Goal: Task Accomplishment & Management: Manage account settings

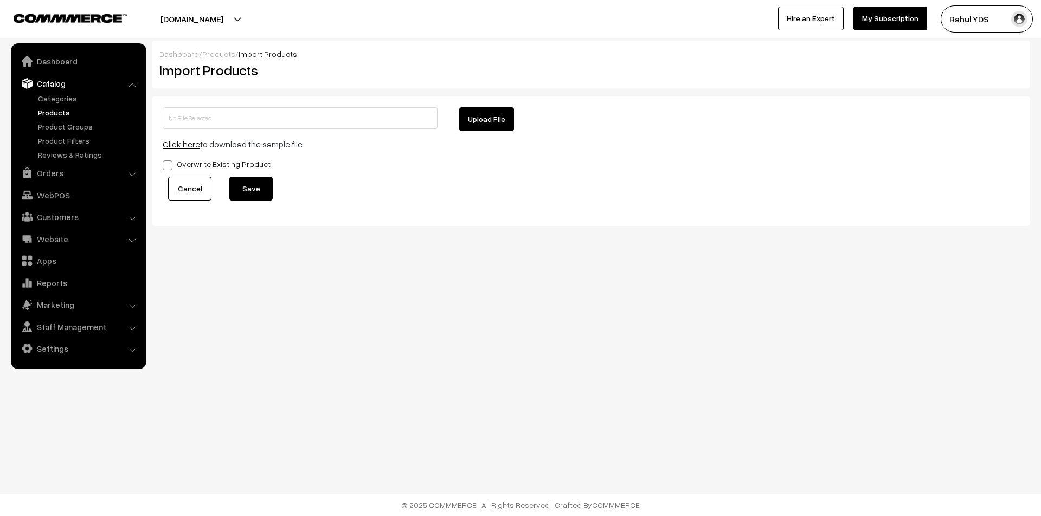
click at [55, 112] on link "Products" at bounding box center [88, 112] width 107 height 11
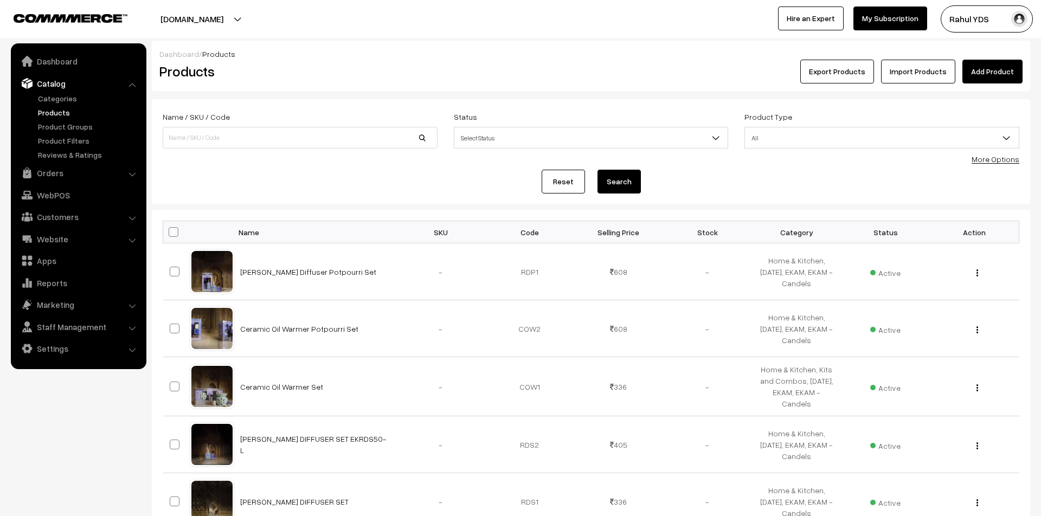
click at [986, 157] on link "More Options" at bounding box center [996, 159] width 48 height 9
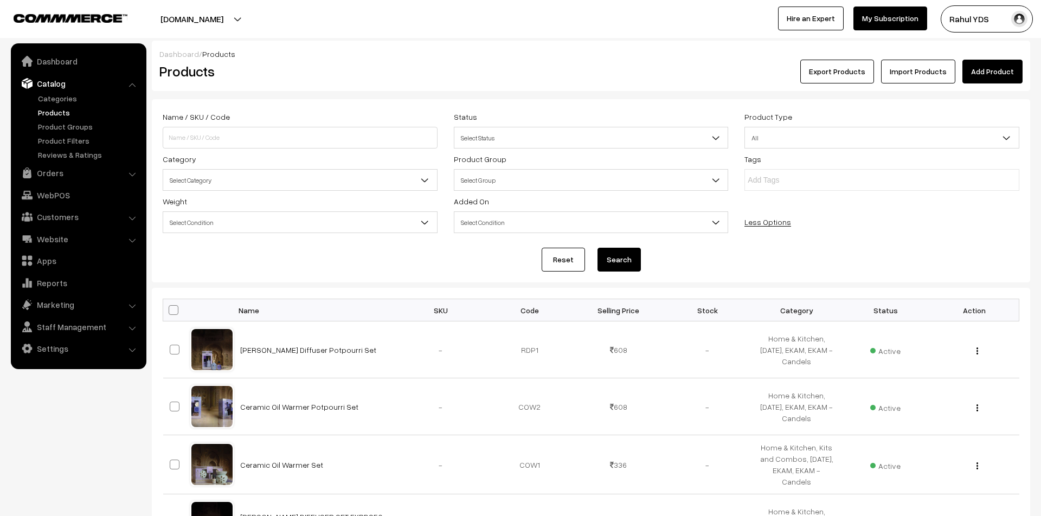
click at [346, 181] on span "Select Category" at bounding box center [300, 180] width 274 height 19
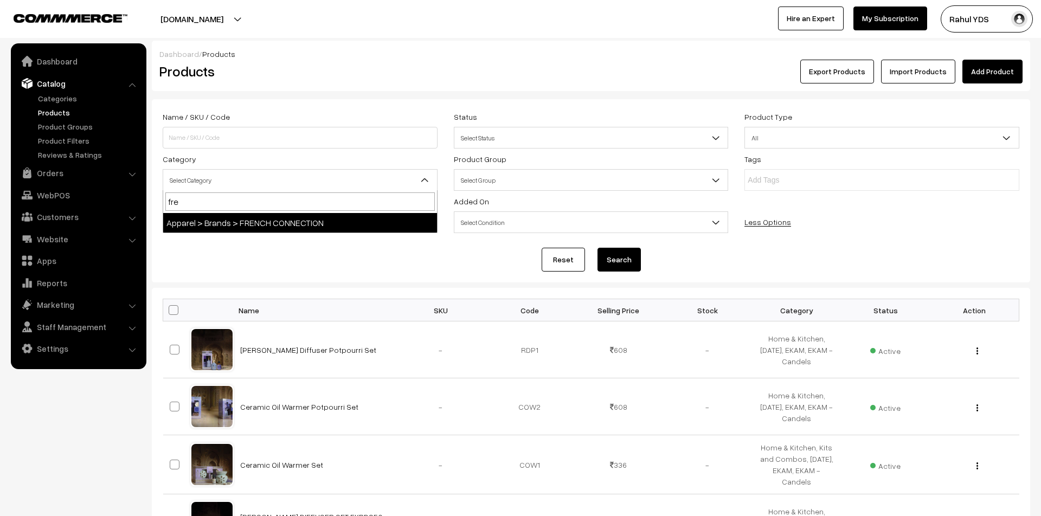
type input "fren"
select select "113"
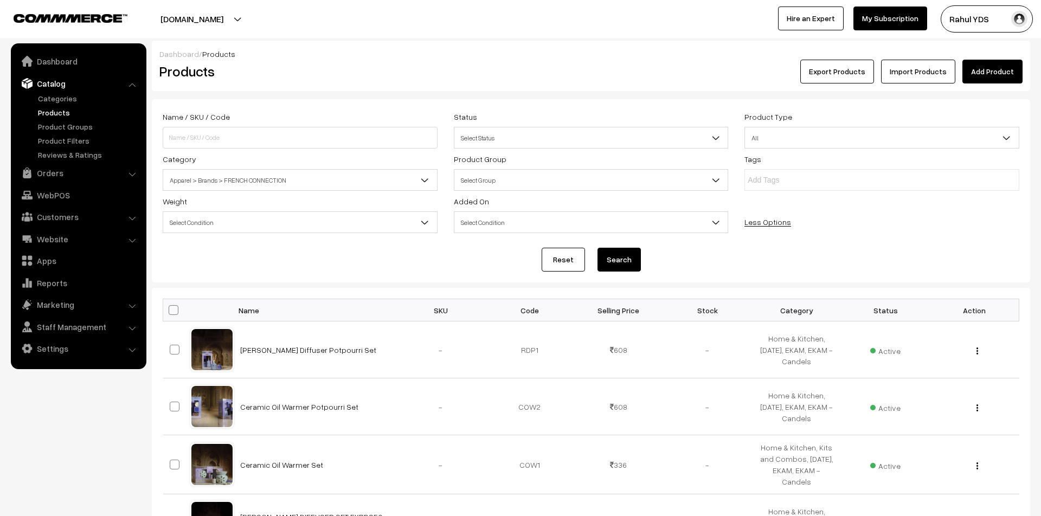
click at [634, 259] on button "Search" at bounding box center [618, 260] width 43 height 24
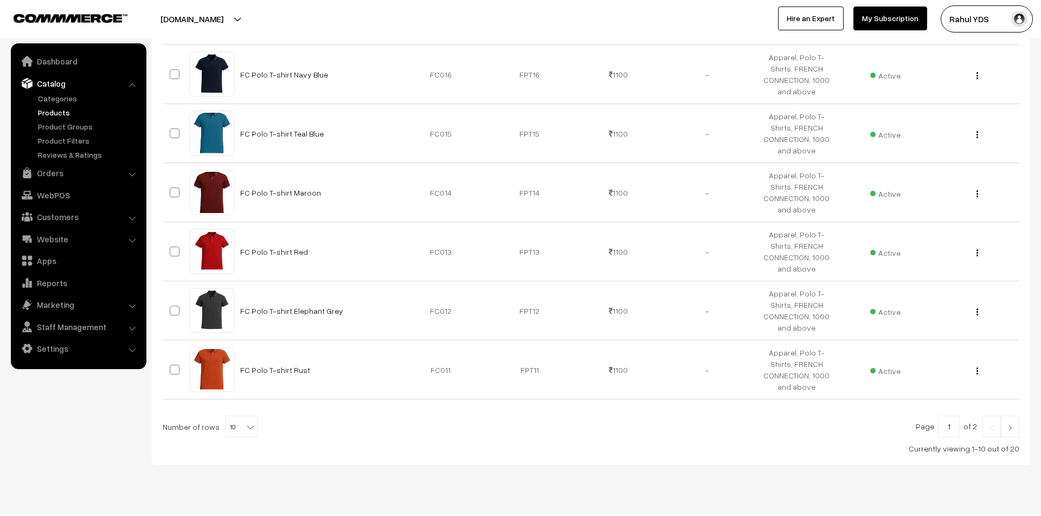
scroll to position [513, 0]
click at [229, 416] on span "10" at bounding box center [241, 427] width 31 height 22
select select "20"
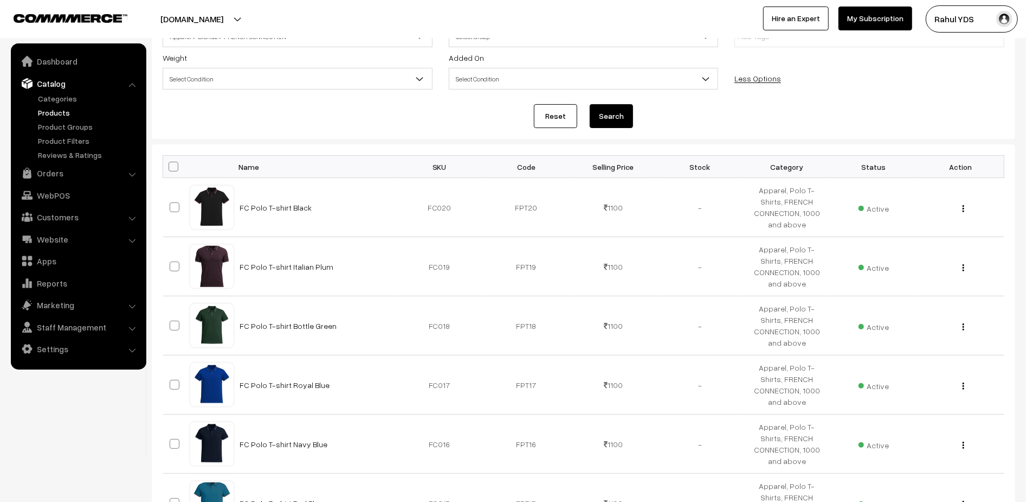
scroll to position [178, 0]
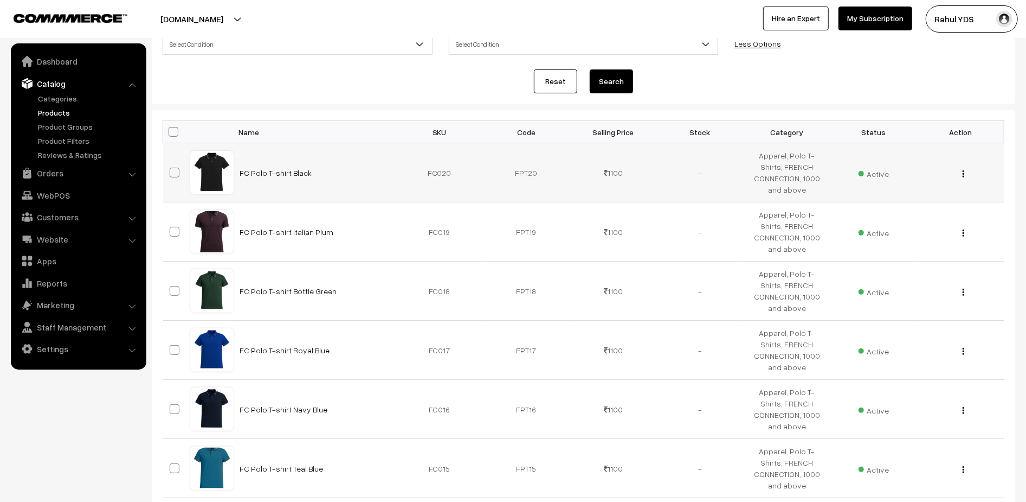
click at [963, 171] on img "button" at bounding box center [964, 173] width 2 height 7
click at [940, 211] on link "Edit" at bounding box center [915, 213] width 92 height 24
click at [965, 228] on button "button" at bounding box center [963, 232] width 3 height 9
click at [936, 261] on link "Edit" at bounding box center [915, 272] width 92 height 24
click at [966, 290] on div "View Edit Delete" at bounding box center [961, 290] width 74 height 11
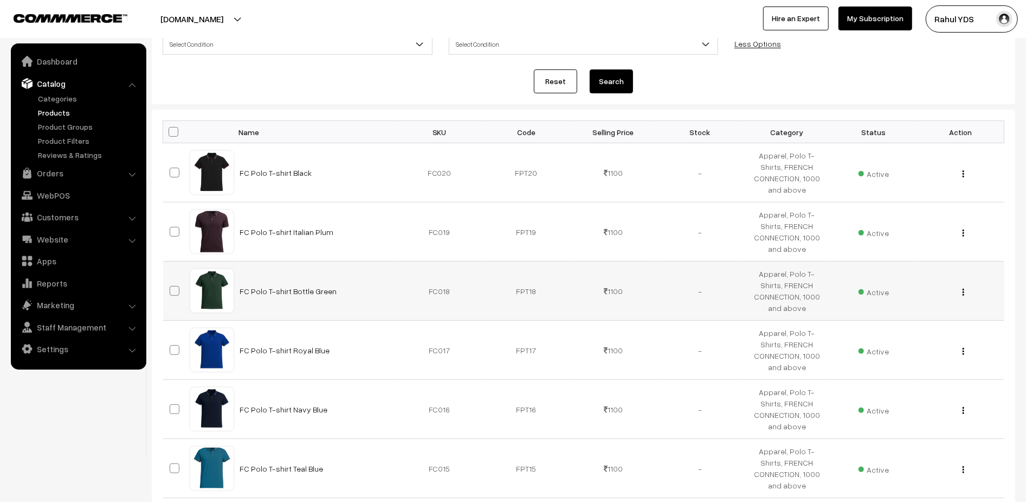
click at [964, 288] on img "button" at bounding box center [964, 291] width 2 height 7
click at [941, 324] on link "Edit" at bounding box center [915, 331] width 92 height 24
click at [963, 348] on img "button" at bounding box center [964, 351] width 2 height 7
click at [937, 378] on link "Edit" at bounding box center [915, 390] width 92 height 24
click at [965, 406] on button "button" at bounding box center [963, 410] width 3 height 9
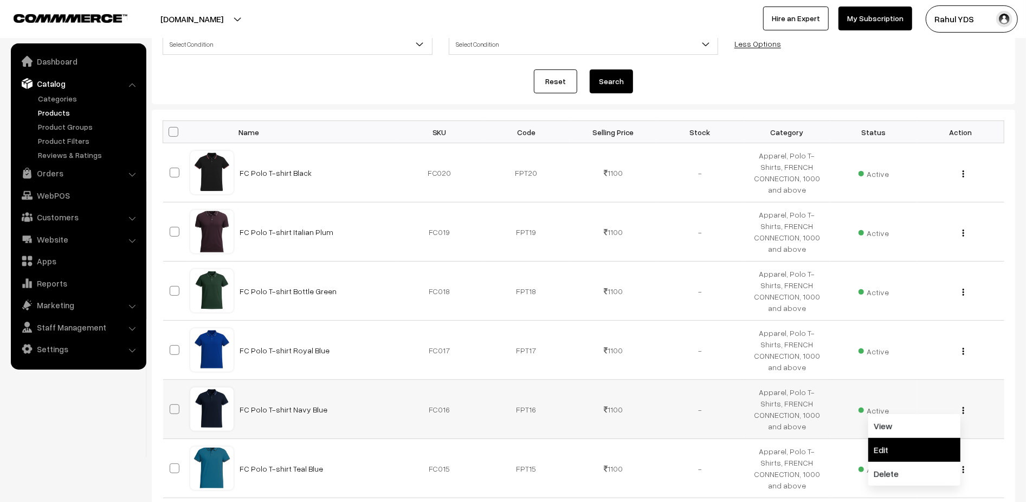
click at [941, 438] on link "Edit" at bounding box center [915, 450] width 92 height 24
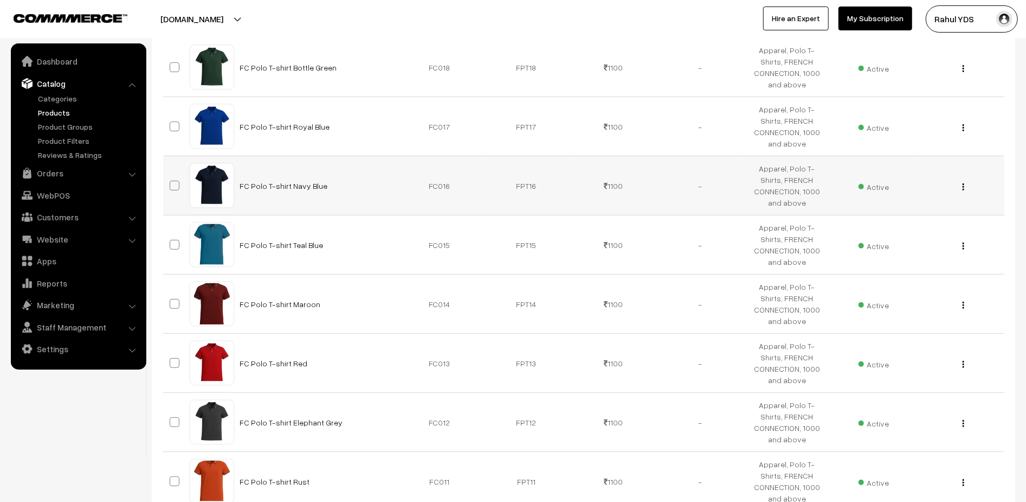
scroll to position [408, 0]
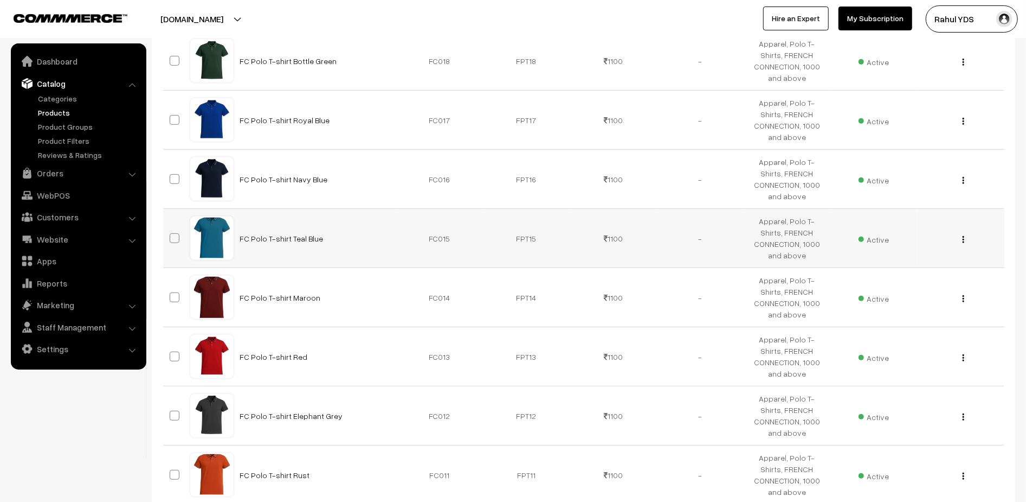
click at [963, 236] on img "button" at bounding box center [964, 239] width 2 height 7
click at [942, 267] on link "Edit" at bounding box center [915, 279] width 92 height 24
click at [965, 294] on button "button" at bounding box center [963, 298] width 3 height 9
click at [941, 326] on link "Edit" at bounding box center [915, 338] width 92 height 24
click at [963, 354] on img "button" at bounding box center [964, 357] width 2 height 7
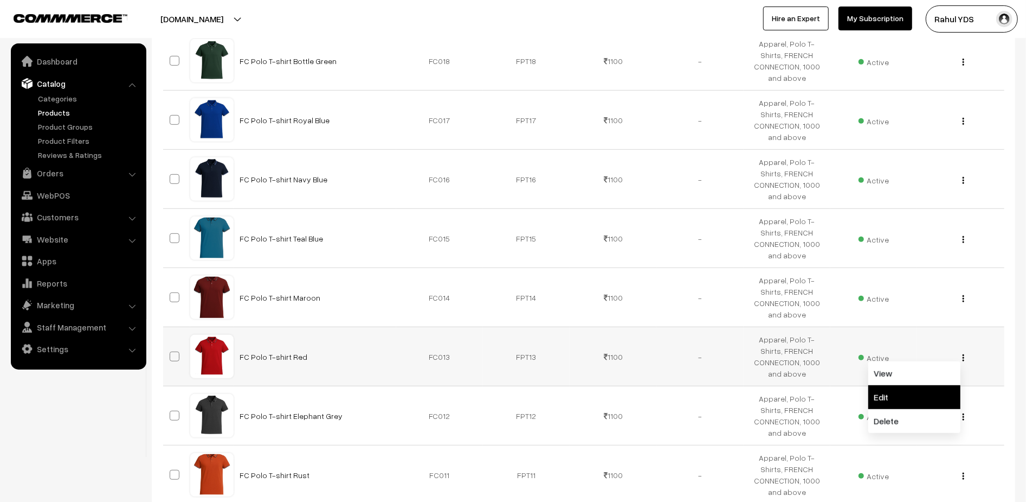
click at [939, 385] on link "Edit" at bounding box center [915, 397] width 92 height 24
click at [965, 412] on button "button" at bounding box center [963, 416] width 3 height 9
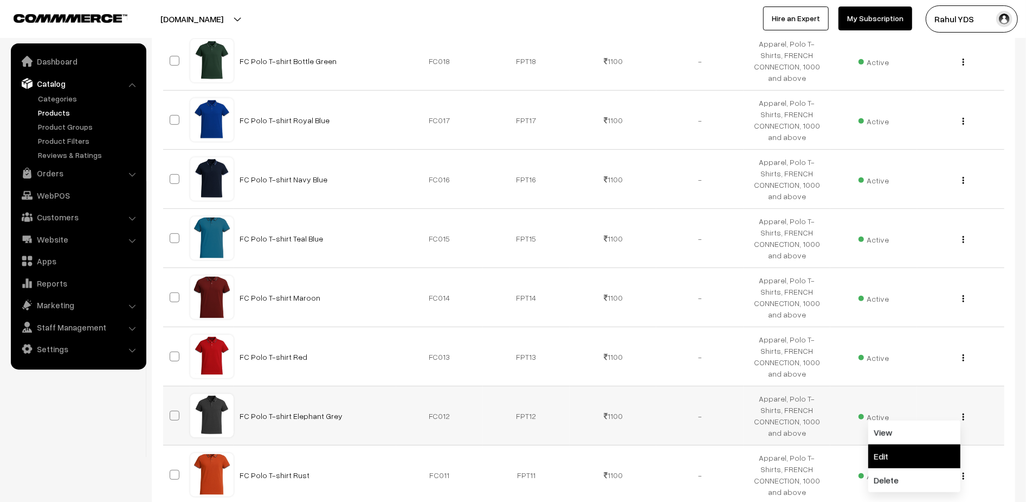
click at [947, 444] on link "Edit" at bounding box center [915, 456] width 92 height 24
click at [963, 472] on img "button" at bounding box center [964, 475] width 2 height 7
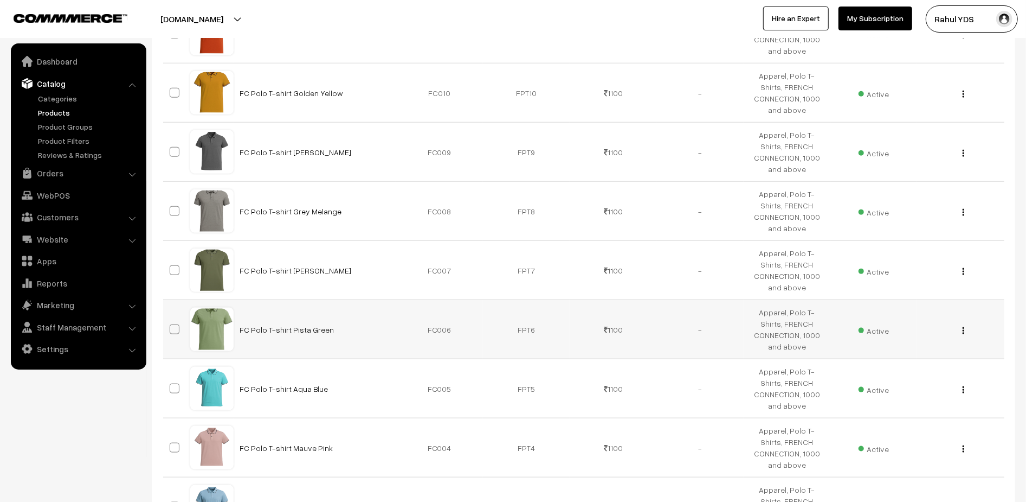
scroll to position [852, 0]
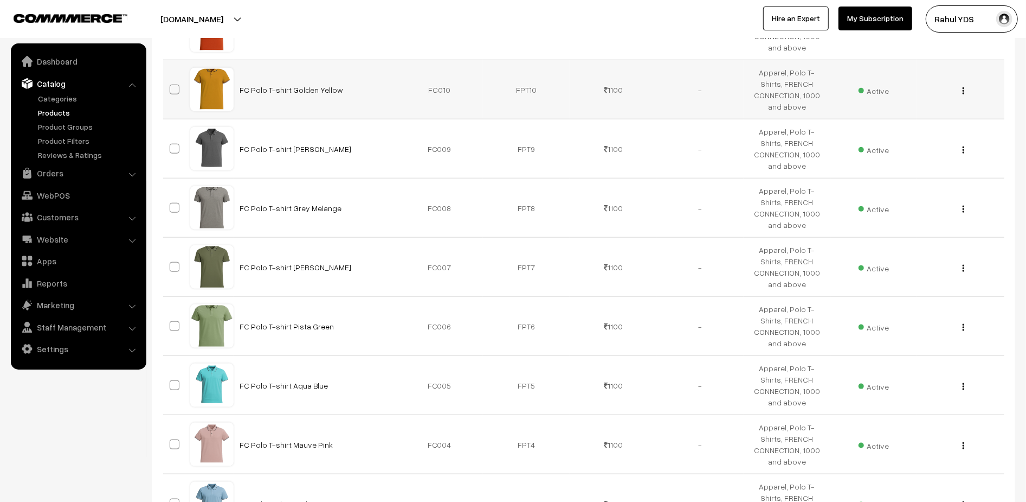
click at [964, 87] on img "button" at bounding box center [964, 90] width 2 height 7
click at [952, 118] on link "Edit" at bounding box center [915, 130] width 92 height 24
click at [963, 146] on img "button" at bounding box center [964, 149] width 2 height 7
click at [936, 177] on link "Edit" at bounding box center [915, 189] width 92 height 24
click at [963, 205] on img "button" at bounding box center [964, 208] width 2 height 7
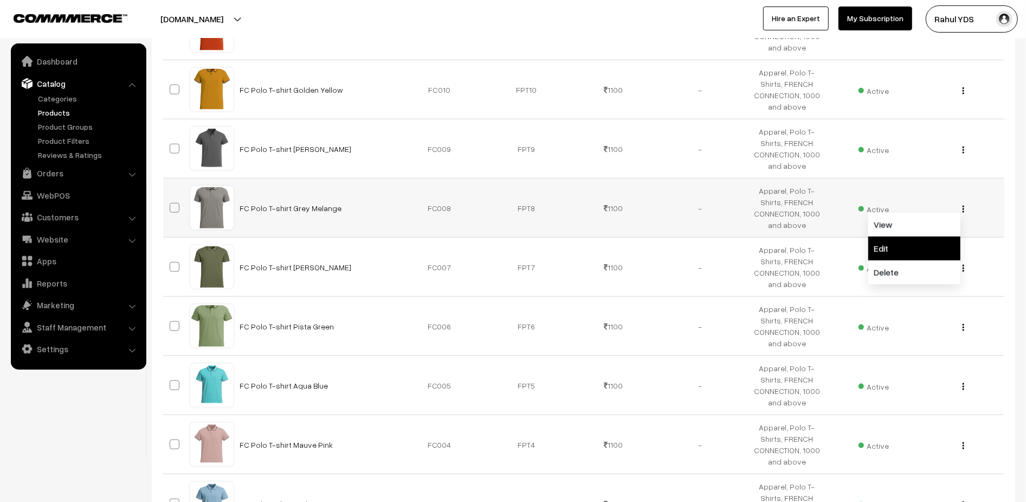
click at [943, 236] on link "Edit" at bounding box center [915, 248] width 92 height 24
click at [966, 261] on div "View Edit Delete" at bounding box center [961, 266] width 74 height 11
click at [964, 265] on img "button" at bounding box center [964, 268] width 2 height 7
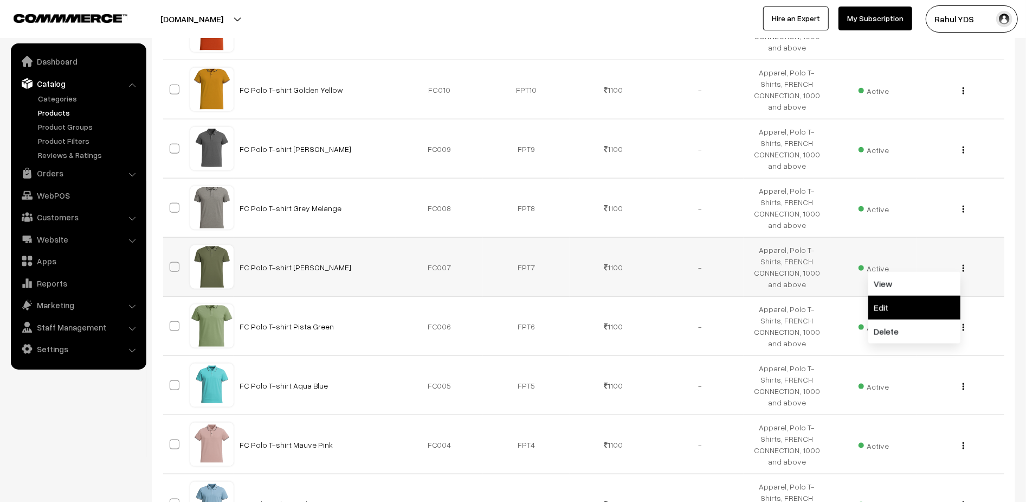
click at [947, 295] on link "Edit" at bounding box center [915, 307] width 92 height 24
click at [965, 323] on button "button" at bounding box center [963, 327] width 3 height 9
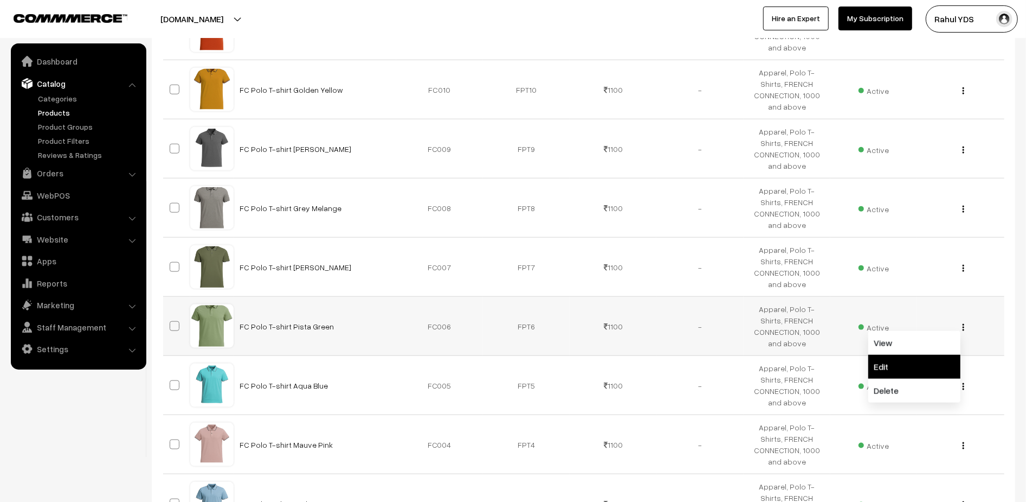
click at [946, 355] on link "Edit" at bounding box center [915, 367] width 92 height 24
click at [961, 380] on div "View Edit Delete" at bounding box center [961, 385] width 74 height 11
click at [965, 382] on button "button" at bounding box center [963, 386] width 3 height 9
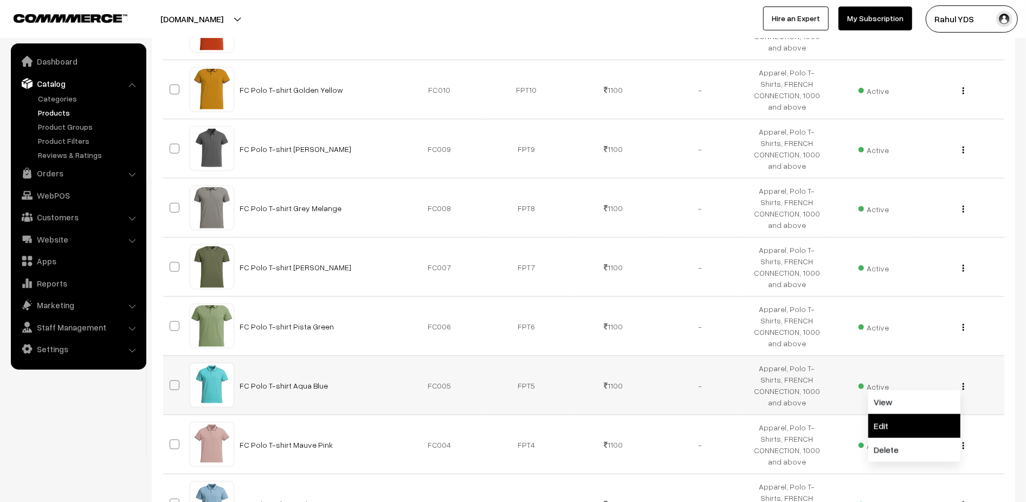
click at [934, 414] on link "Edit" at bounding box center [915, 426] width 92 height 24
click at [964, 442] on img "button" at bounding box center [964, 445] width 2 height 7
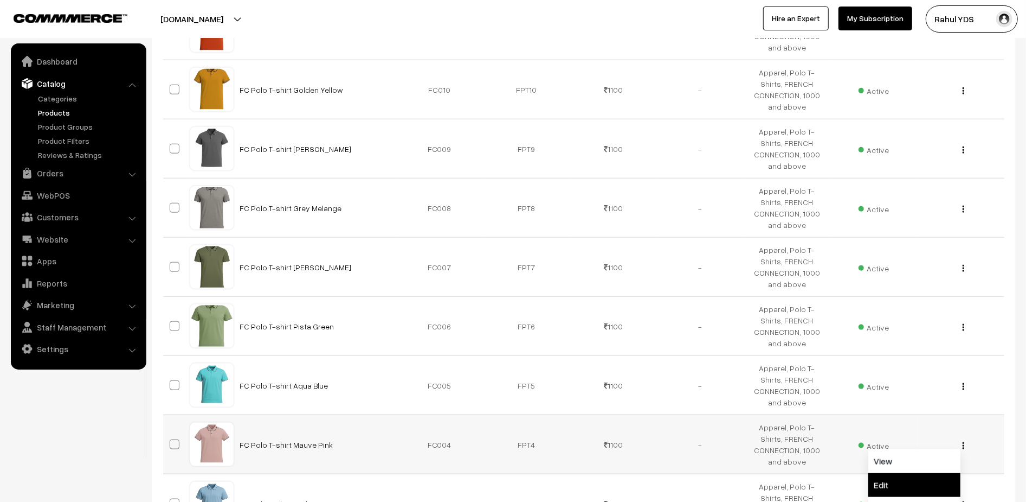
click at [931, 473] on link "Edit" at bounding box center [915, 485] width 92 height 24
click at [962, 500] on button "button" at bounding box center [963, 504] width 3 height 9
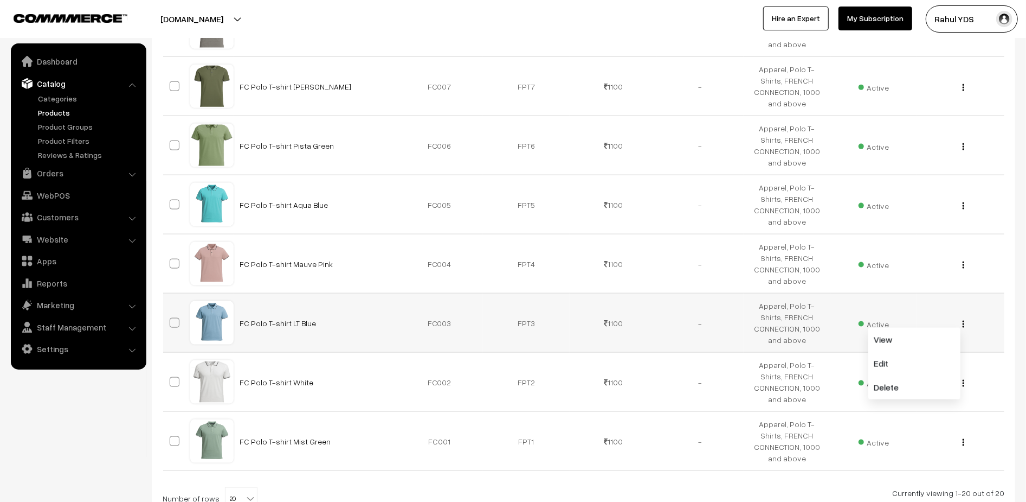
scroll to position [1071, 0]
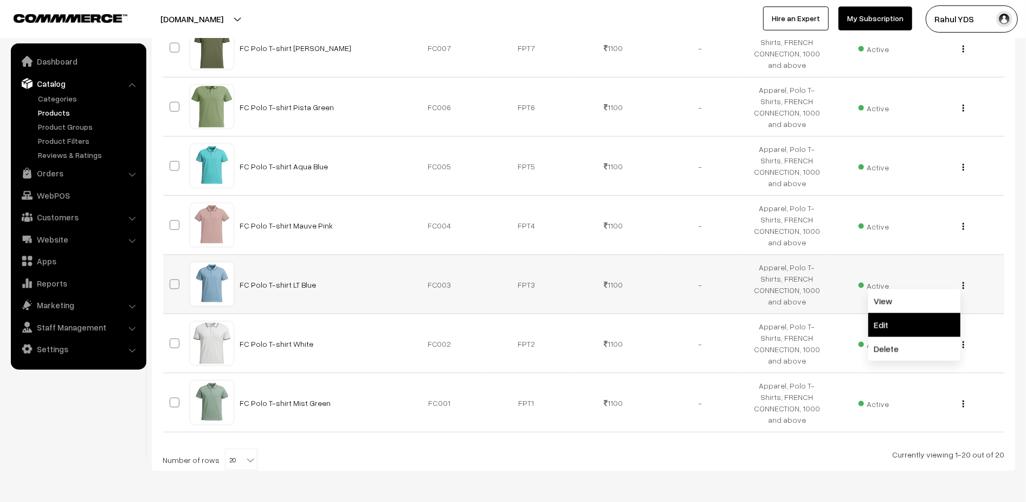
click at [914, 313] on link "Edit" at bounding box center [915, 325] width 92 height 24
click at [965, 340] on button "button" at bounding box center [963, 344] width 3 height 9
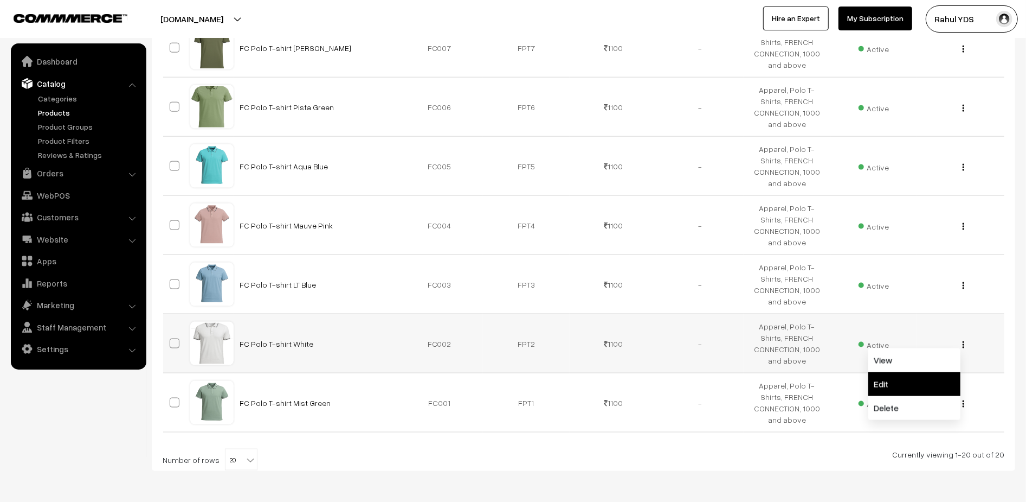
click at [923, 372] on link "Edit" at bounding box center [915, 384] width 92 height 24
click at [963, 400] on img "button" at bounding box center [964, 403] width 2 height 7
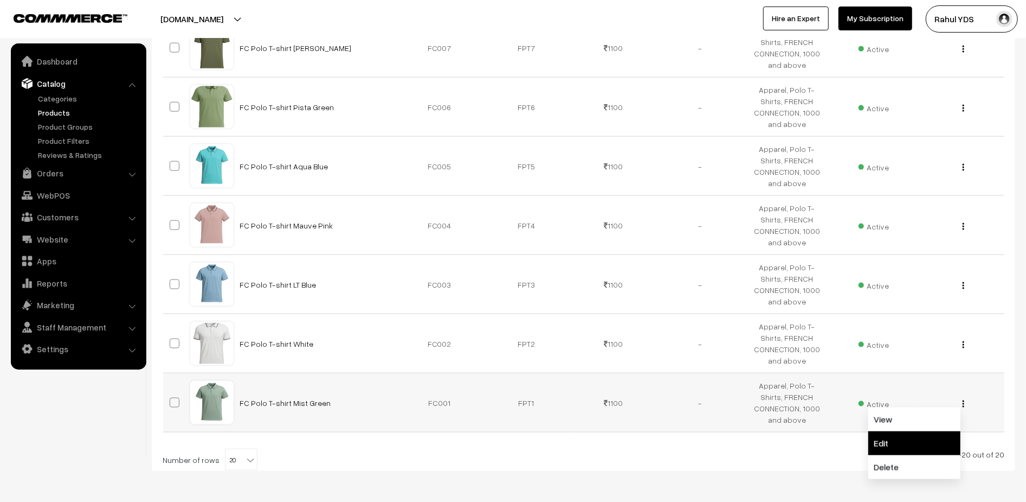
click at [922, 431] on link "Edit" at bounding box center [915, 443] width 92 height 24
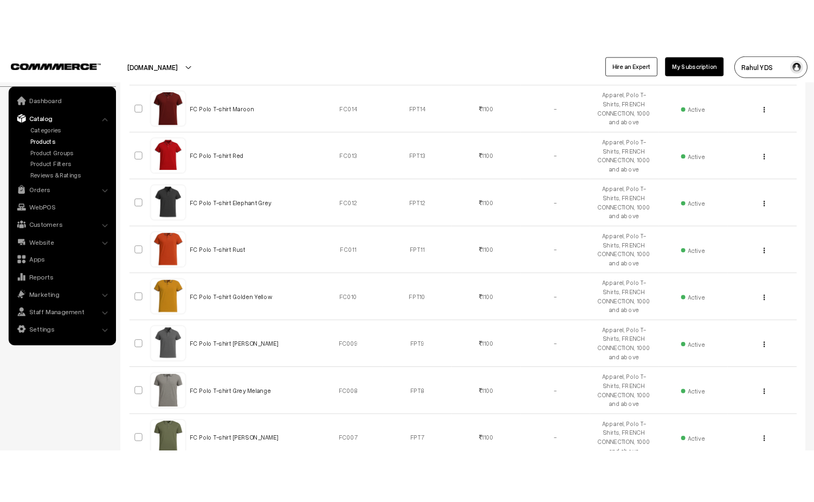
scroll to position [0, 0]
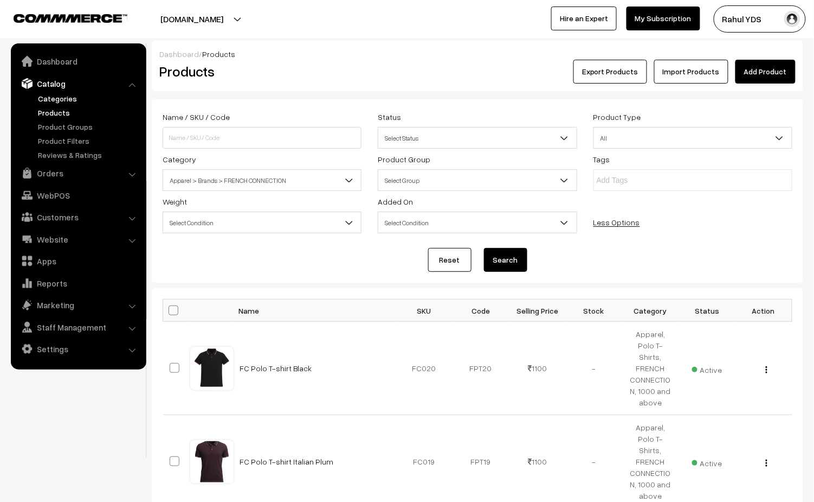
click at [70, 94] on link "Categories" at bounding box center [88, 98] width 107 height 11
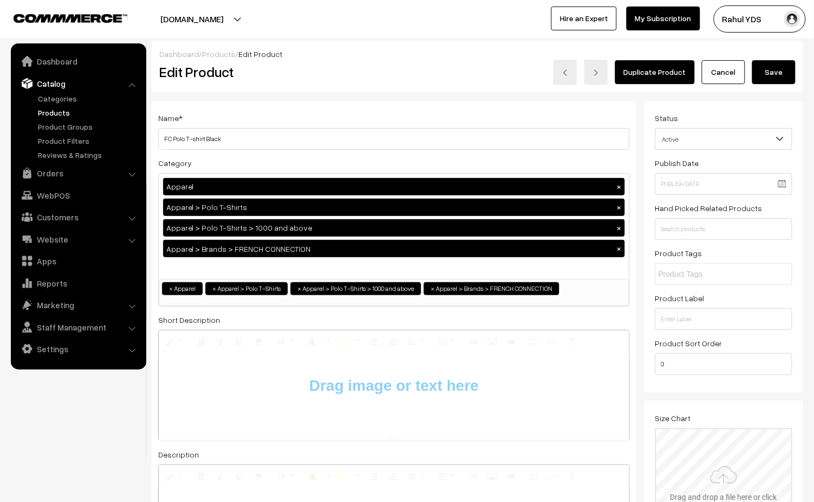
type input "C:\fakepath\Screenshot [DATE] 3.13.59 PM.png"
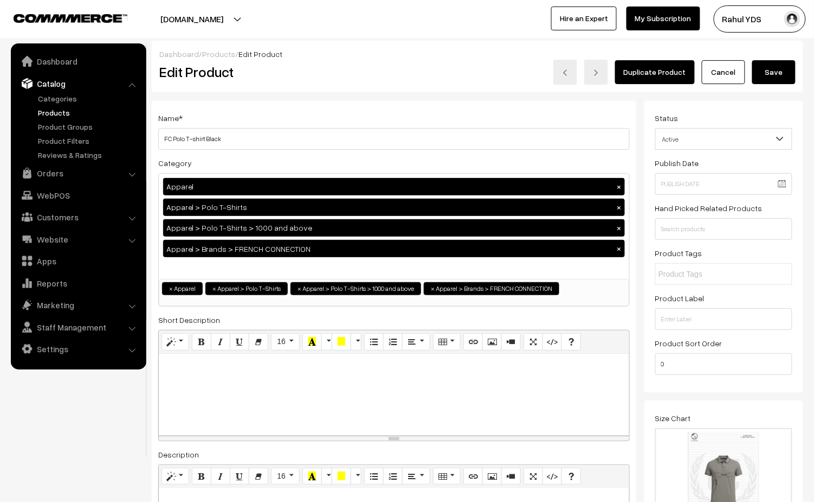
click at [775, 72] on button "Save" at bounding box center [774, 72] width 43 height 24
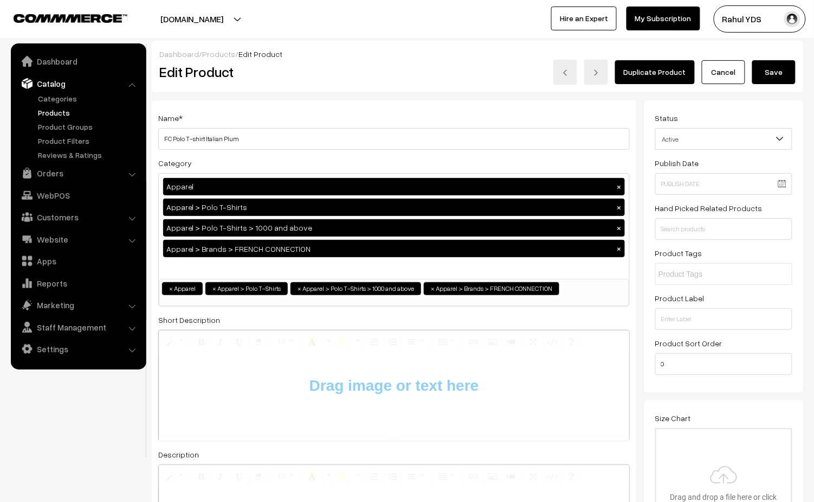
type input "C:\fakepath\Screenshot [DATE] 3.13.59 PM.png"
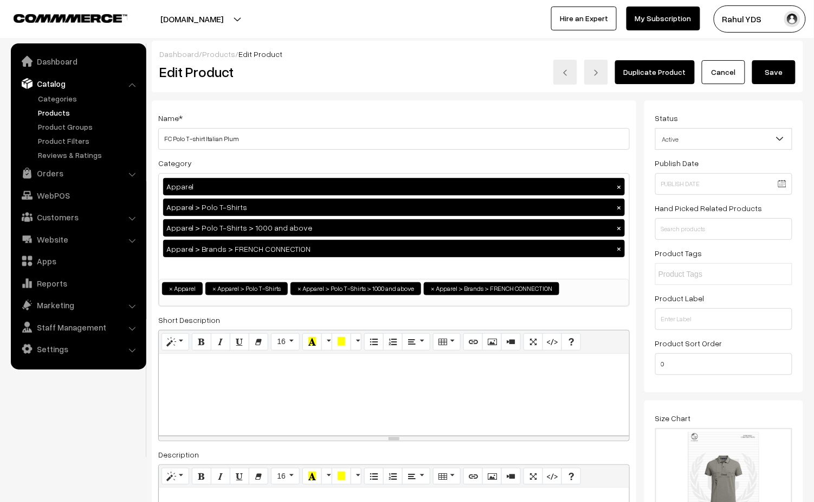
click at [776, 80] on button "Save" at bounding box center [774, 72] width 43 height 24
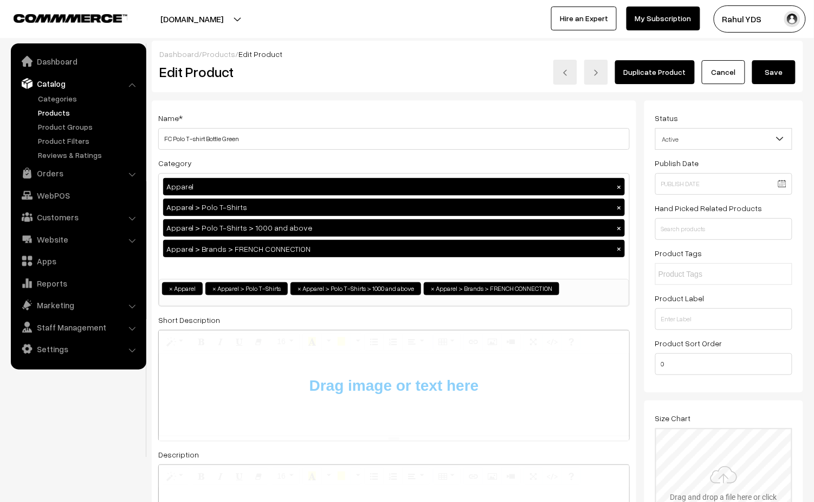
type input "C:\fakepath\Screenshot [DATE] 3.13.59 PM.png"
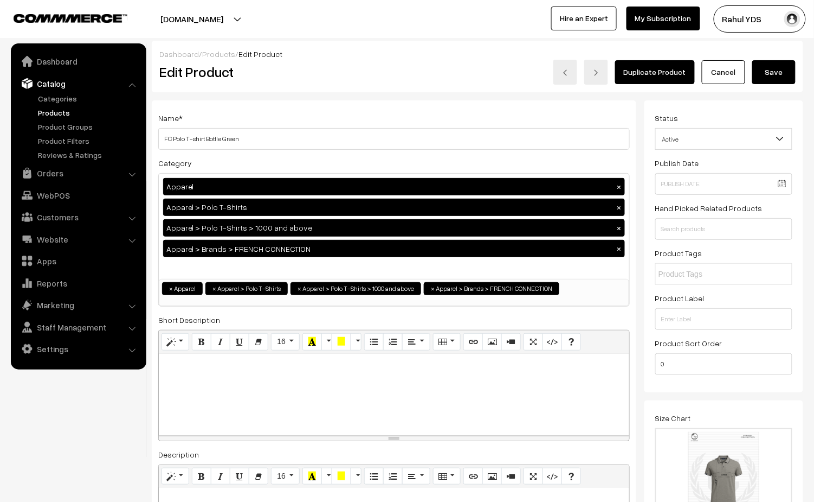
click at [779, 71] on button "Save" at bounding box center [774, 72] width 43 height 24
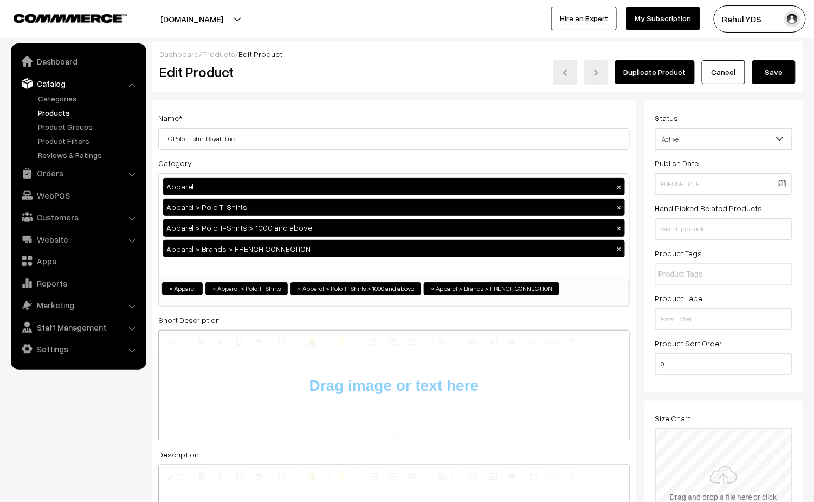
type input "C:\fakepath\Screenshot [DATE] 3.13.59 PM.png"
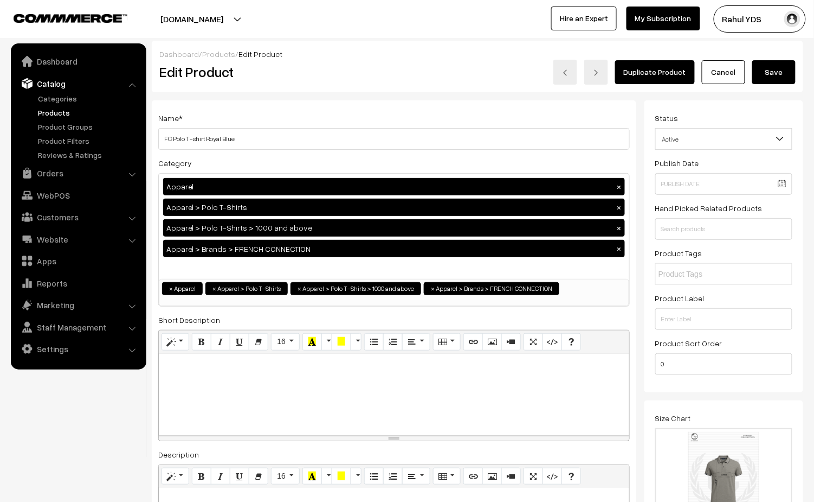
click at [781, 80] on button "Save" at bounding box center [774, 72] width 43 height 24
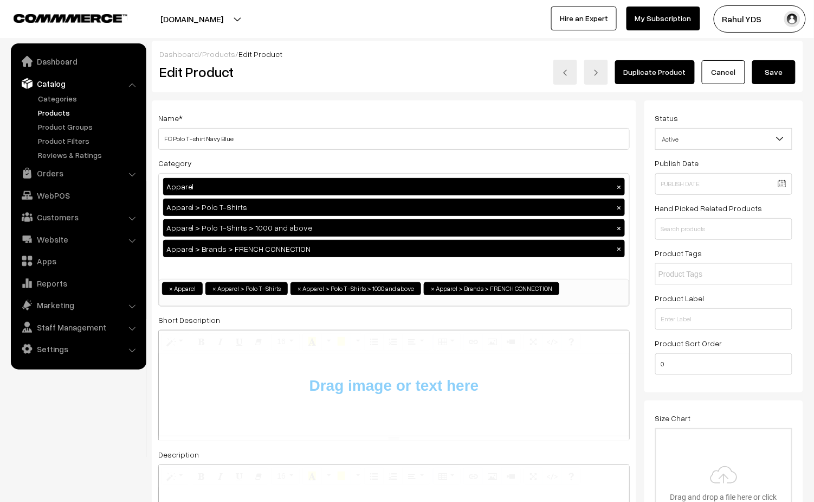
type input "C:\fakepath\Screenshot [DATE] 3.13.59 PM.png"
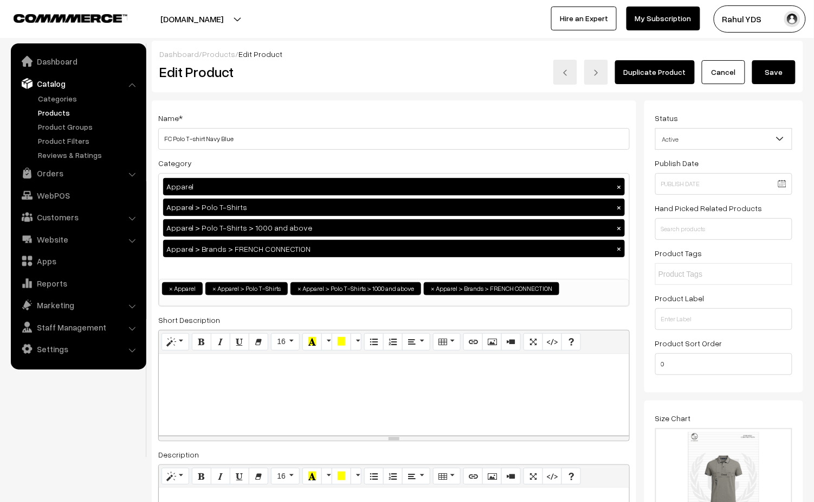
click at [783, 77] on button "Save" at bounding box center [774, 72] width 43 height 24
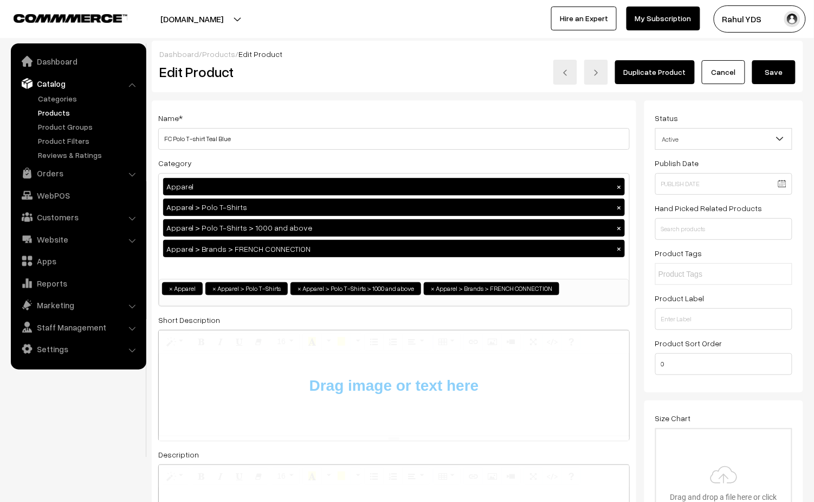
type input "C:\fakepath\Screenshot [DATE] 3.13.59 PM.png"
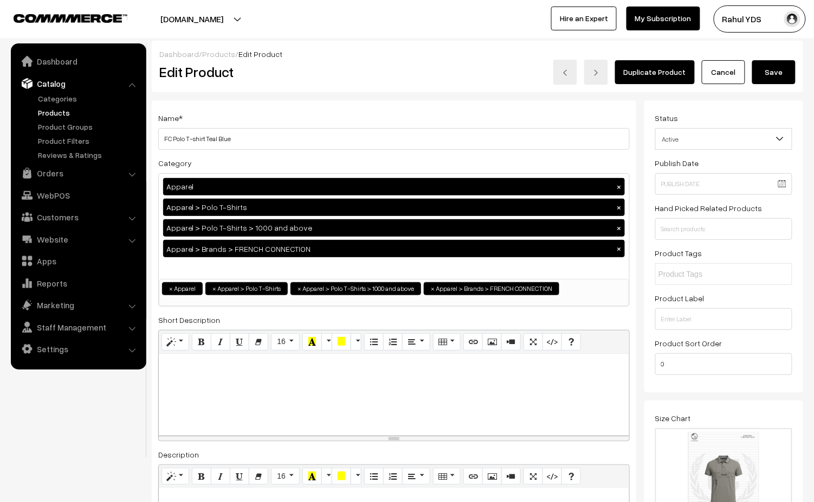
click at [777, 75] on button "Save" at bounding box center [774, 72] width 43 height 24
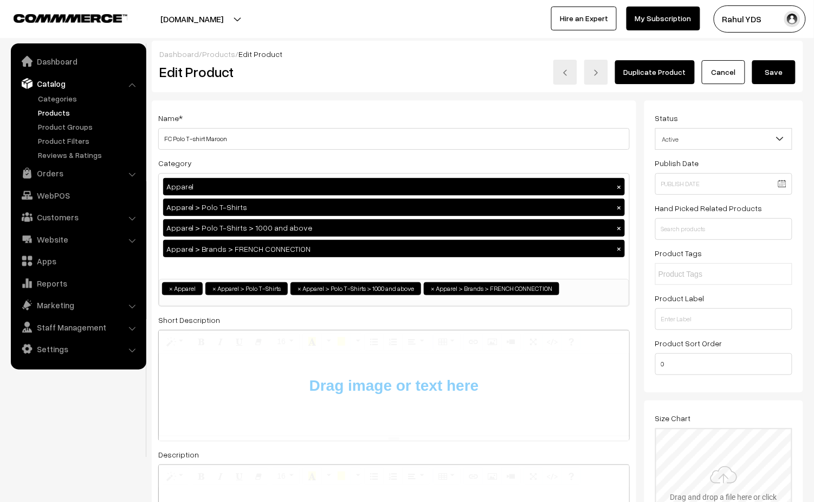
type input "C:\fakepath\Screenshot [DATE] 3.13.59 PM.png"
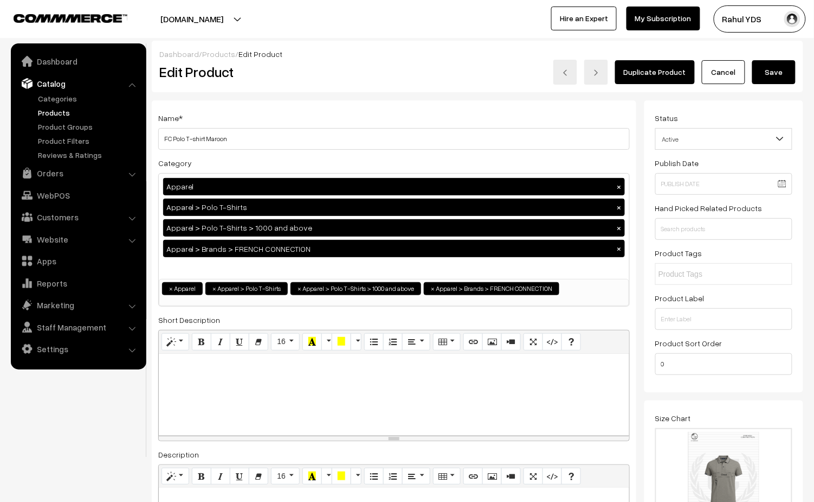
click at [778, 78] on button "Save" at bounding box center [774, 72] width 43 height 24
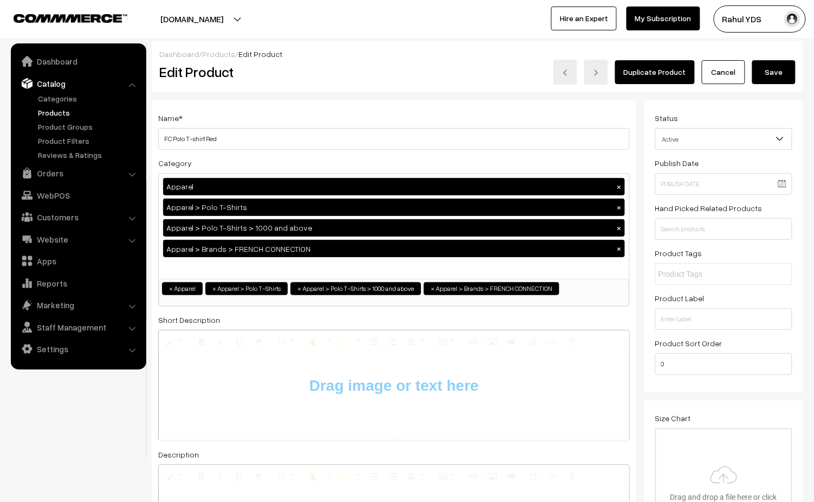
type input "C:\fakepath\Screenshot [DATE] 3.13.59 PM.png"
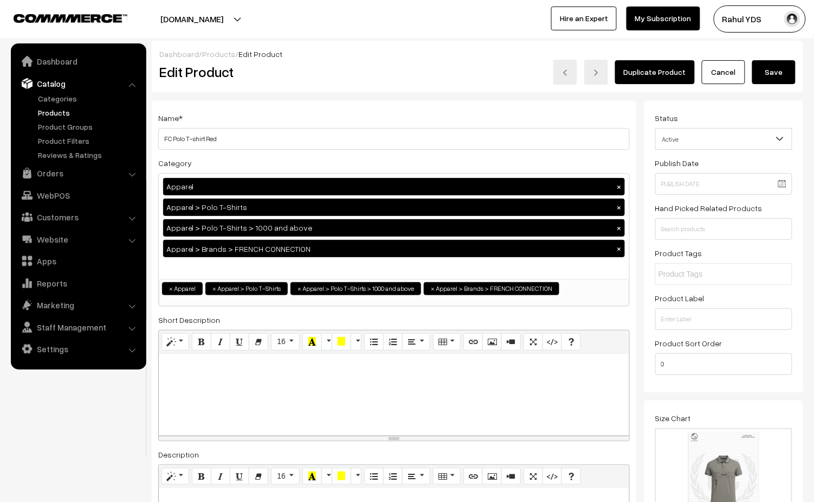
click at [776, 73] on button "Save" at bounding box center [774, 72] width 43 height 24
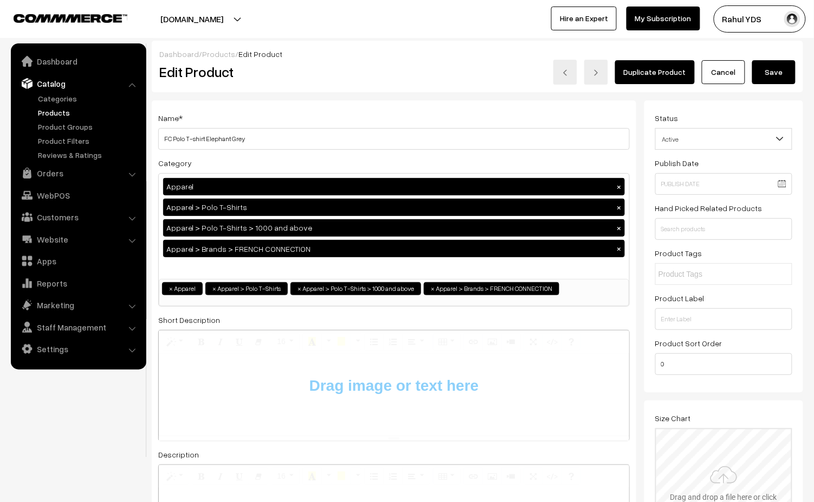
type input "C:\fakepath\Screenshot [DATE] 3.13.59 PM.png"
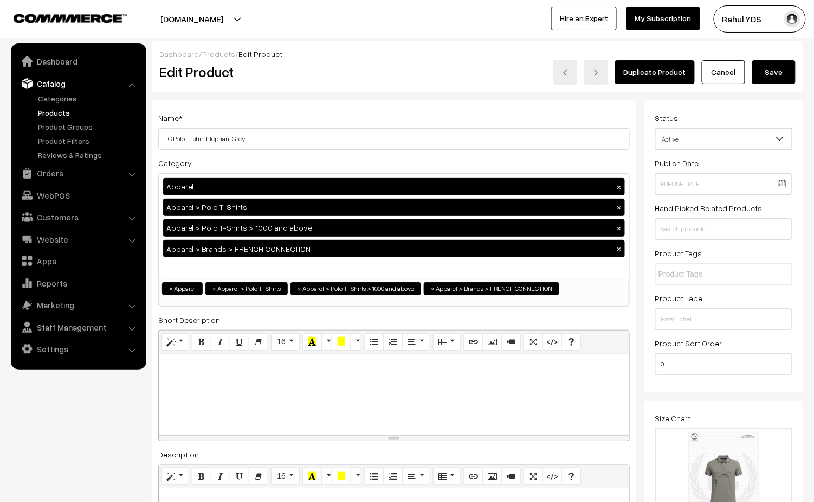
click at [780, 62] on button "Save" at bounding box center [774, 72] width 43 height 24
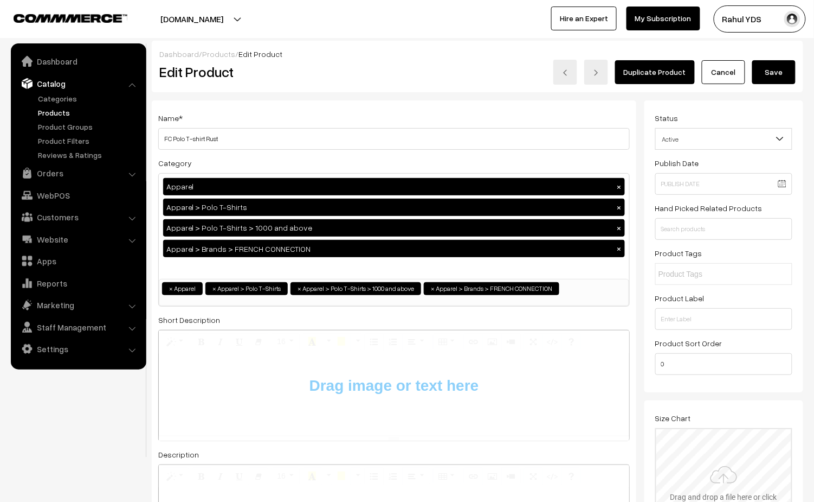
type input "C:\fakepath\Screenshot [DATE] 3.13.59 PM.png"
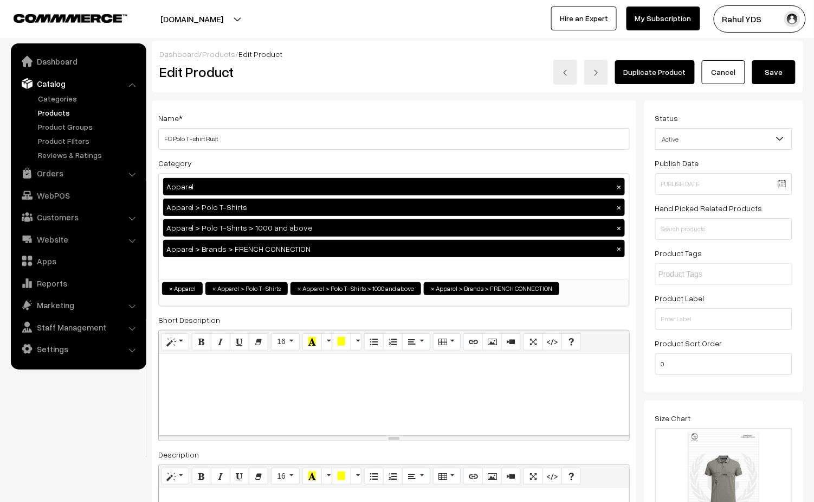
click at [781, 72] on button "Save" at bounding box center [774, 72] width 43 height 24
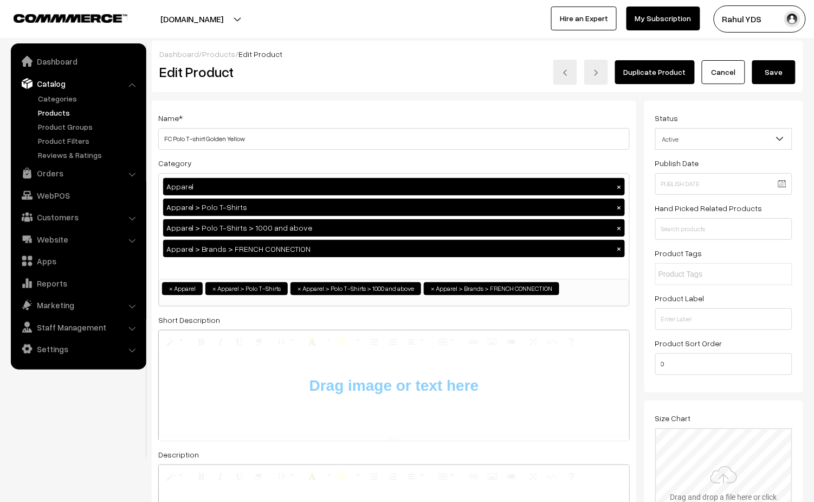
type input "C:\fakepath\Screenshot [DATE] 3.13.59 PM.png"
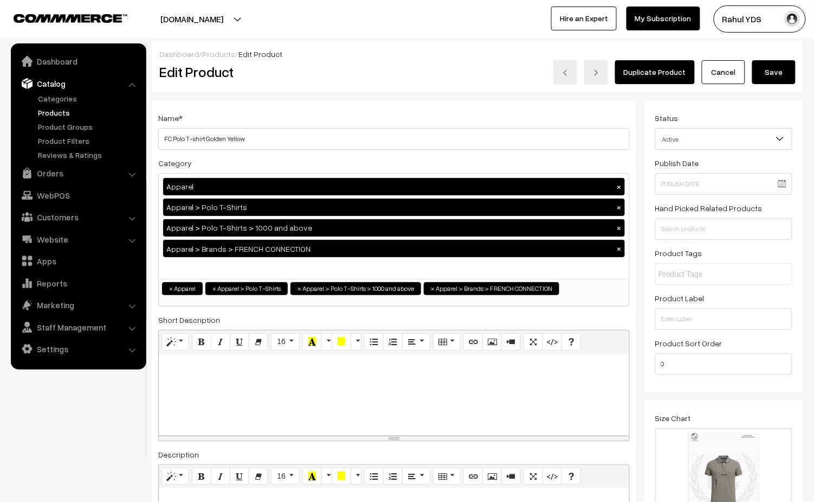
click at [779, 76] on button "Save" at bounding box center [774, 72] width 43 height 24
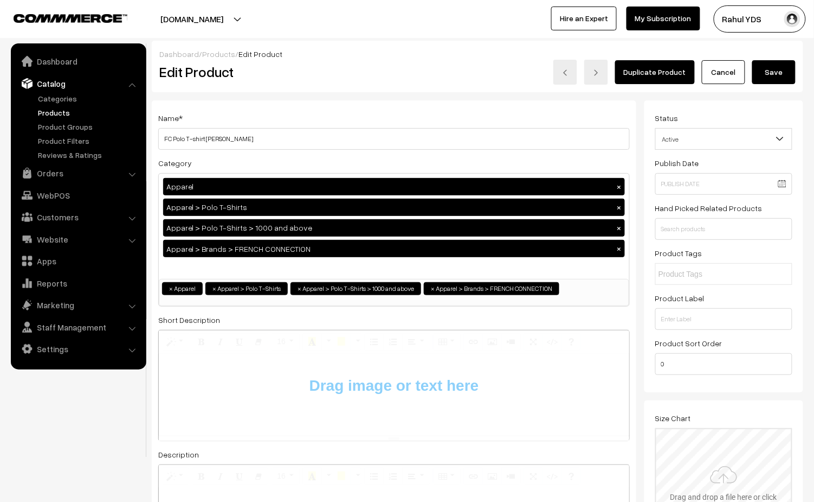
type input "C:\fakepath\Screenshot [DATE] 3.13.59 PM.png"
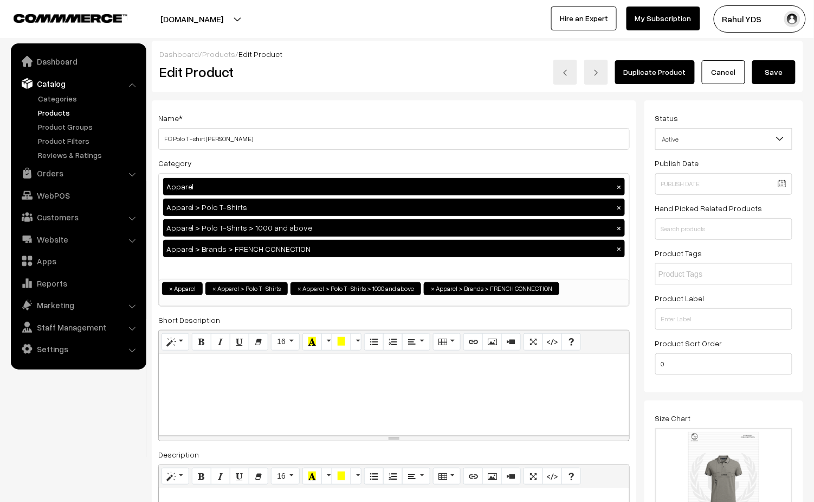
click at [779, 78] on button "Save" at bounding box center [774, 72] width 43 height 24
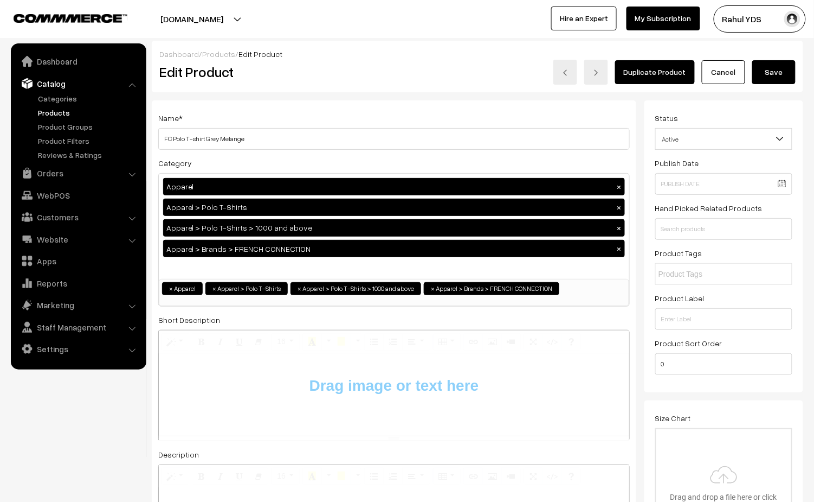
type input "C:\fakepath\Screenshot [DATE] 3.13.59 PM.png"
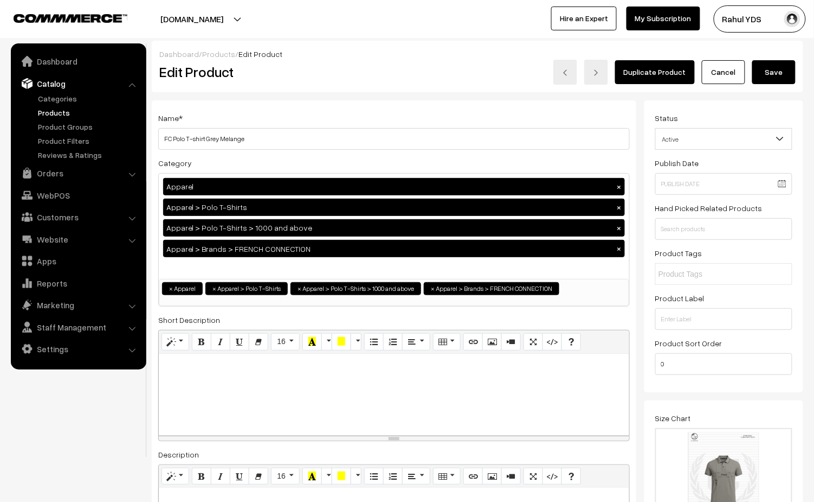
click at [777, 77] on button "Save" at bounding box center [774, 72] width 43 height 24
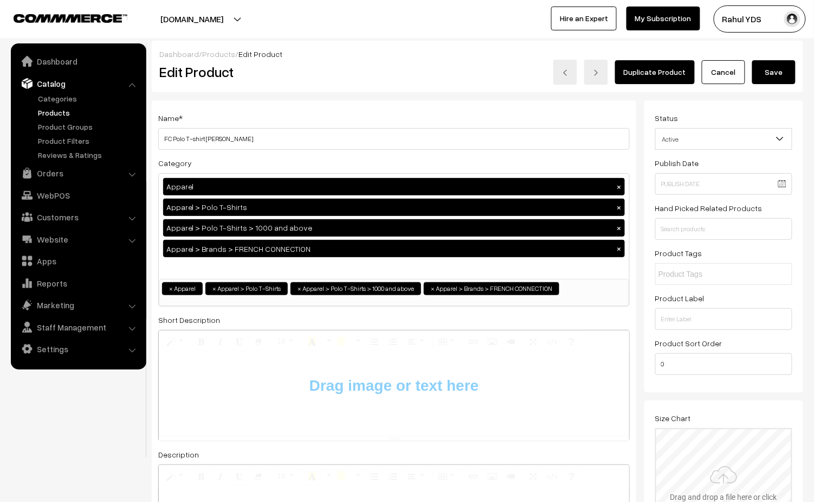
type input "C:\fakepath\Screenshot [DATE] 3.13.59 PM.png"
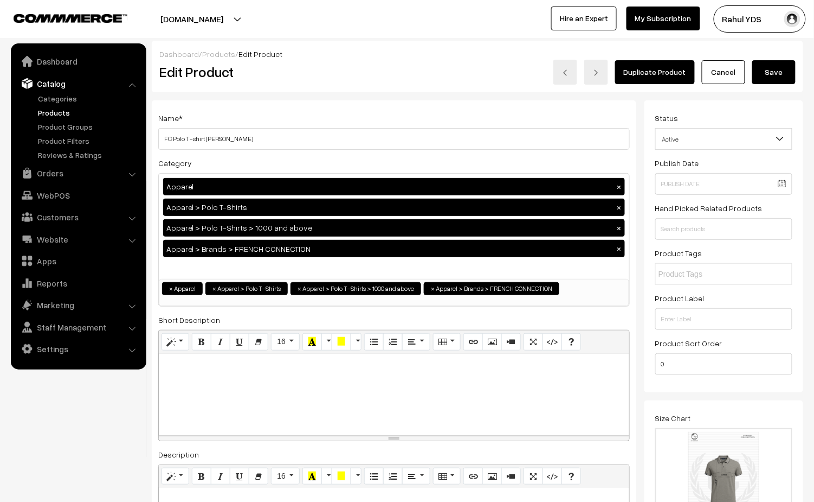
click at [776, 86] on div "Dashboard / Products / Edit Product Edit Product Duplicate Product Cancel Save" at bounding box center [478, 67] width 652 height 52
click at [775, 79] on button "Save" at bounding box center [774, 72] width 43 height 24
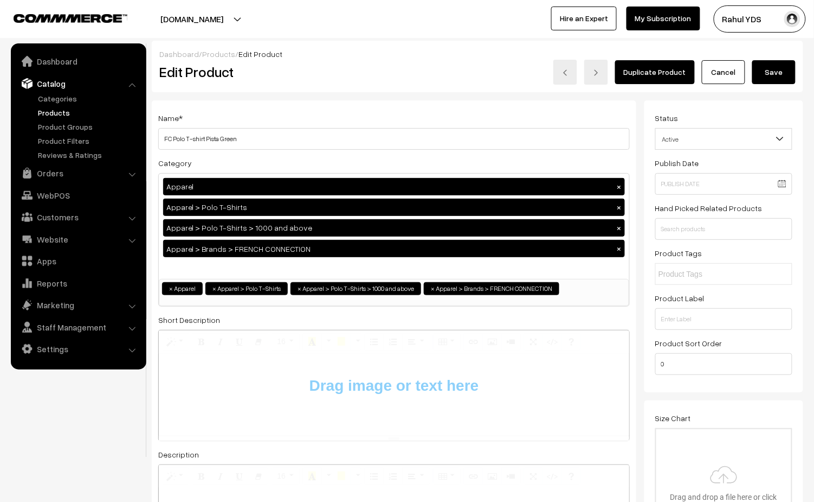
type input "C:\fakepath\Screenshot [DATE] 3.13.59 PM.png"
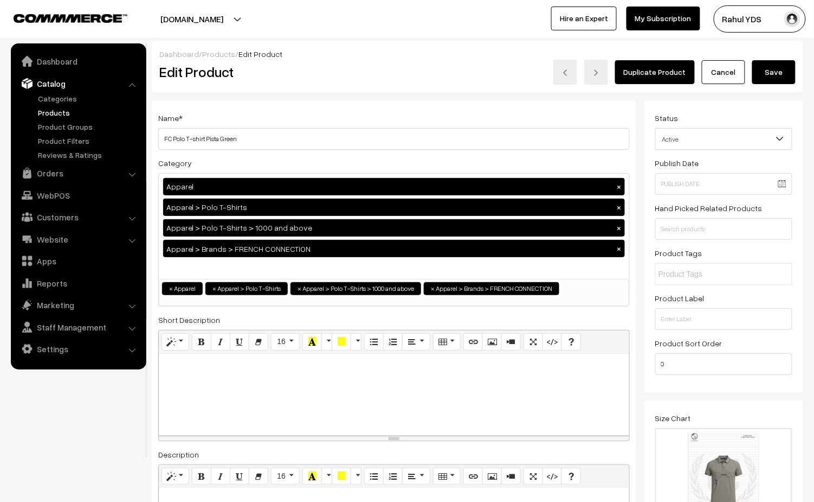
click at [782, 80] on button "Save" at bounding box center [774, 72] width 43 height 24
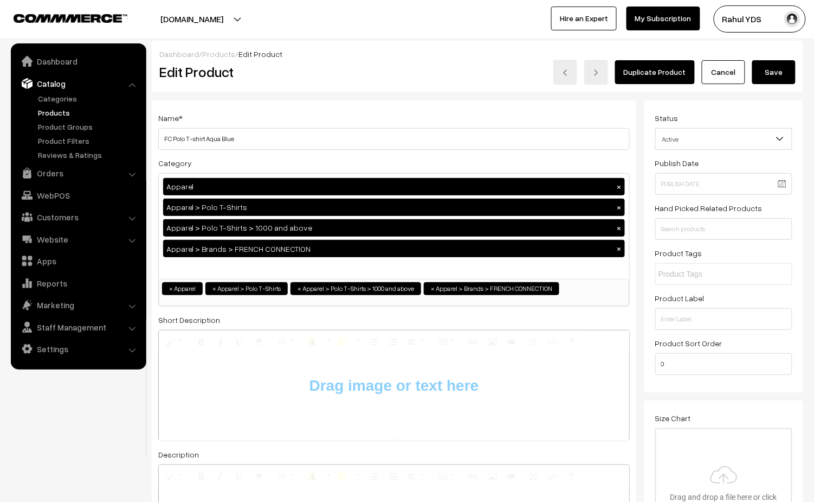
type input "C:\fakepath\Screenshot [DATE] 3.13.59 PM.png"
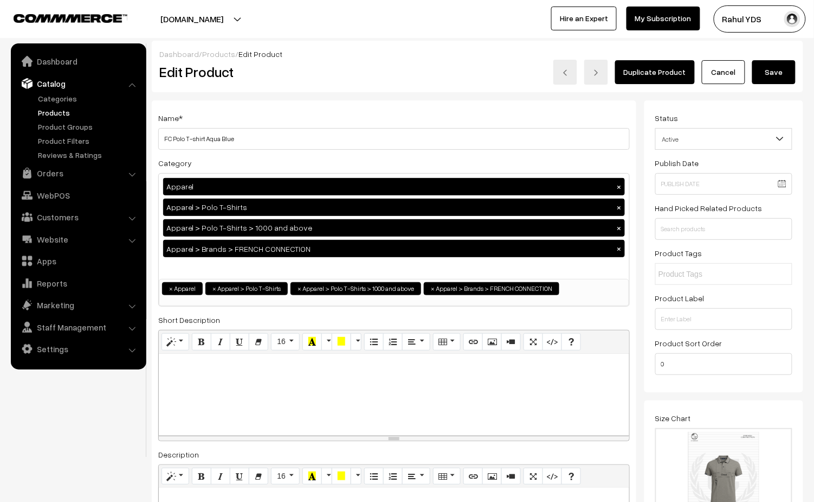
click at [779, 76] on button "Save" at bounding box center [774, 72] width 43 height 24
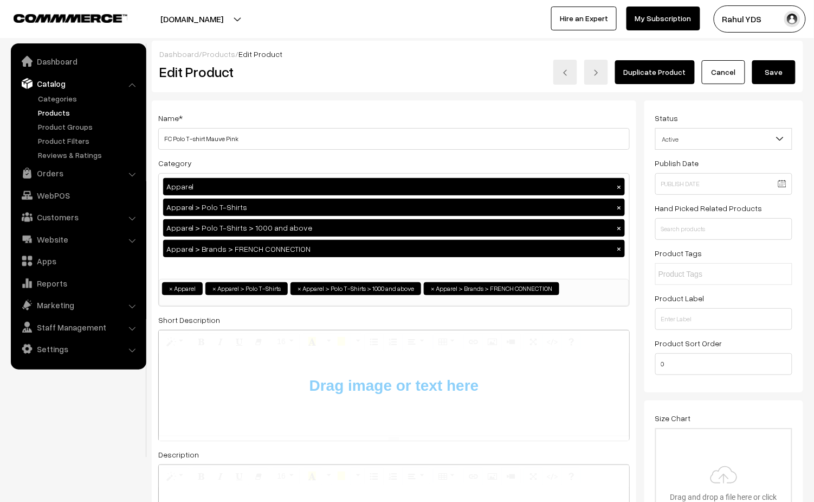
type input "C:\fakepath\Screenshot [DATE] 3.13.59 PM.png"
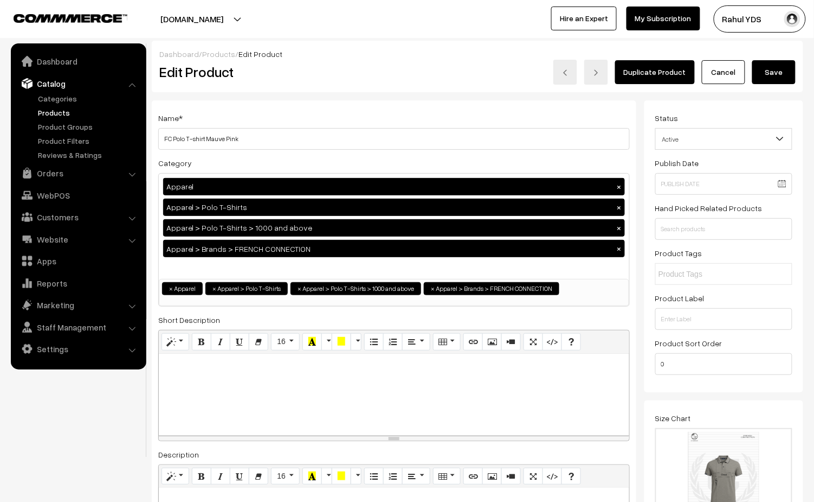
click at [770, 69] on button "Save" at bounding box center [774, 72] width 43 height 24
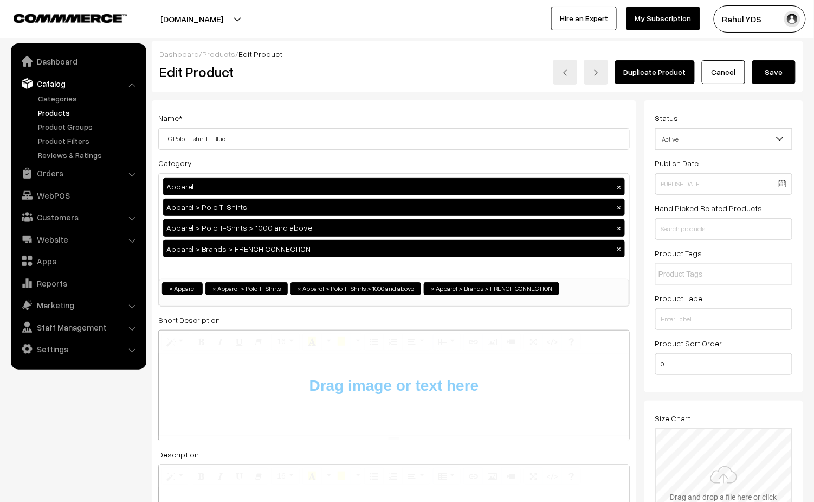
type input "C:\fakepath\Screenshot [DATE] 3.13.59 PM.png"
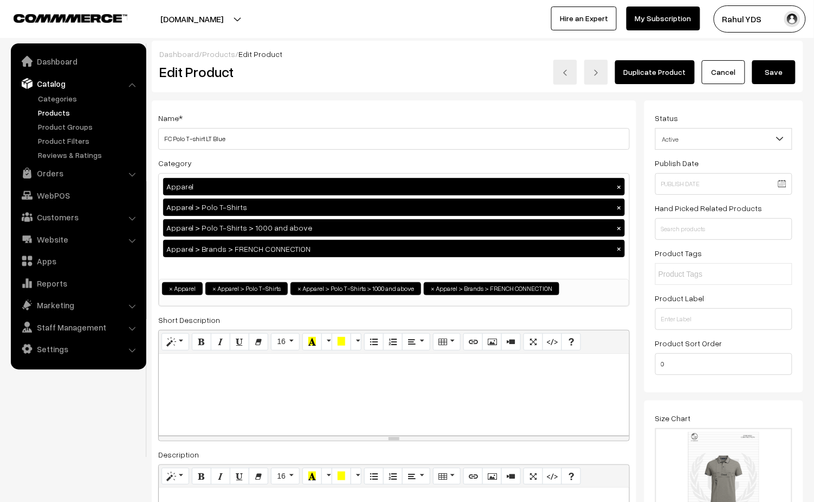
click at [783, 68] on button "Save" at bounding box center [774, 72] width 43 height 24
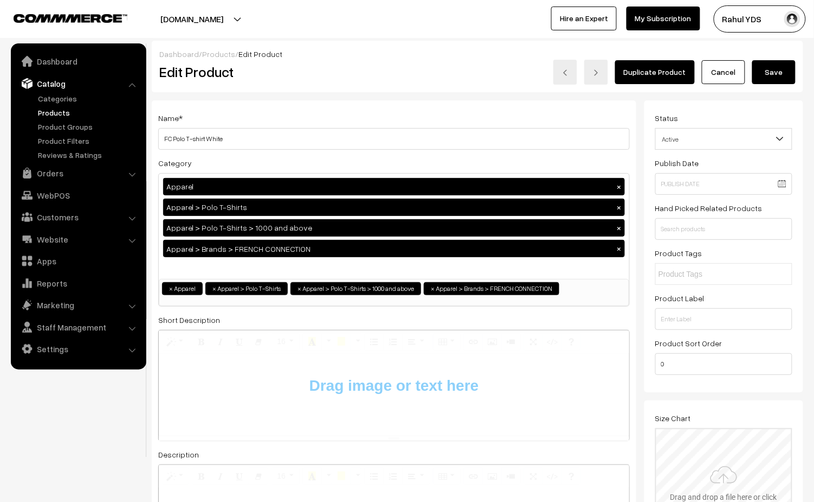
type input "C:\fakepath\Screenshot [DATE] 3.13.59 PM.png"
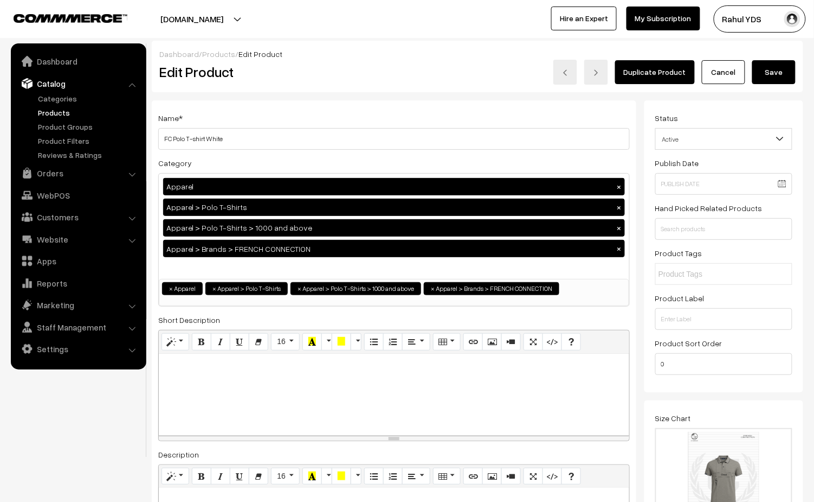
click at [773, 76] on button "Save" at bounding box center [774, 72] width 43 height 24
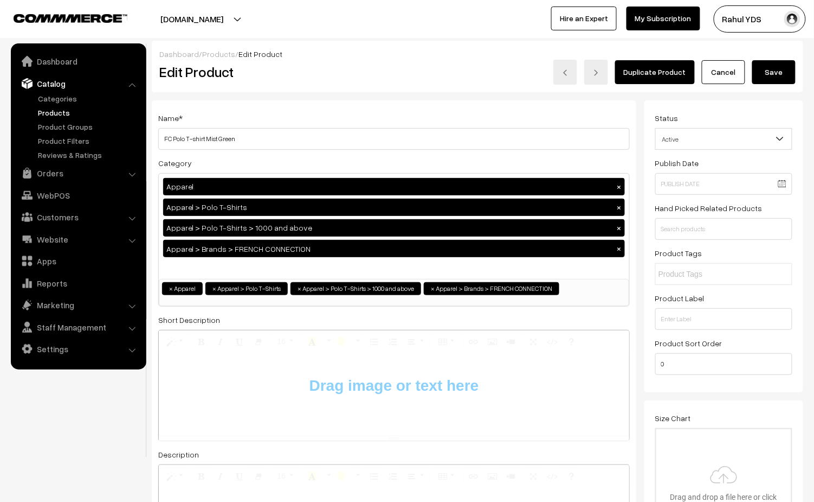
type input "C:\fakepath\Screenshot 2025-09-16 at 3.13.59 PM.png"
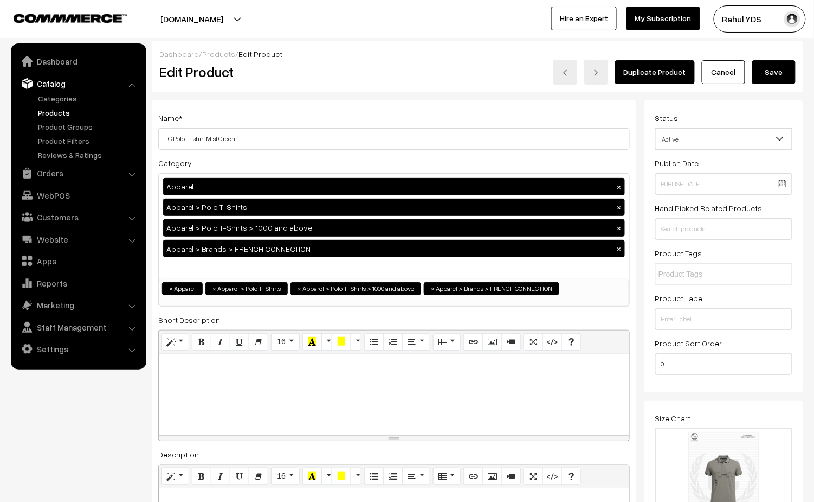
click at [776, 75] on button "Save" at bounding box center [774, 72] width 43 height 24
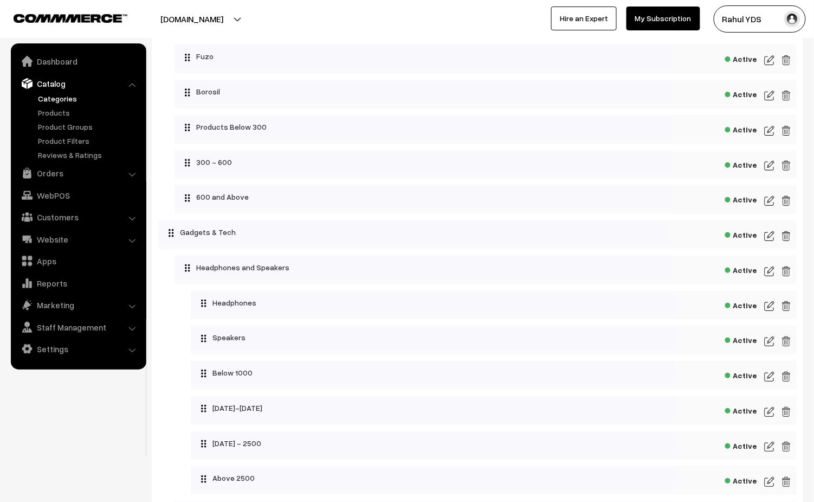
scroll to position [1158, 0]
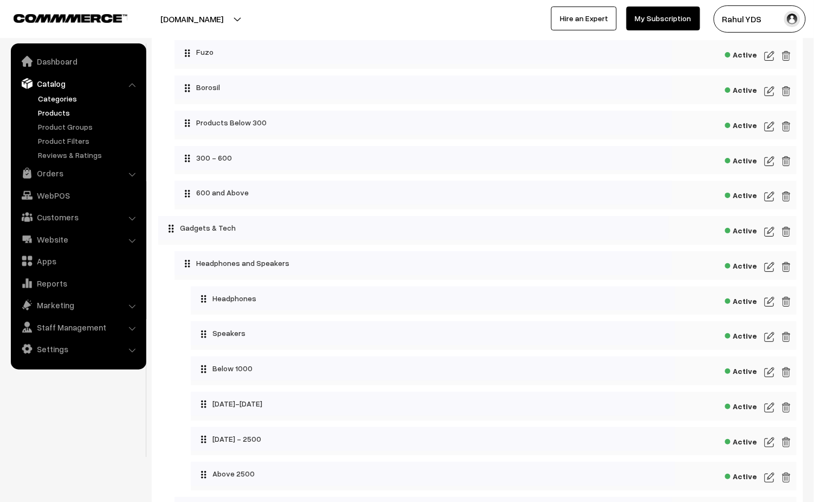
click at [48, 110] on link "Products" at bounding box center [88, 112] width 107 height 11
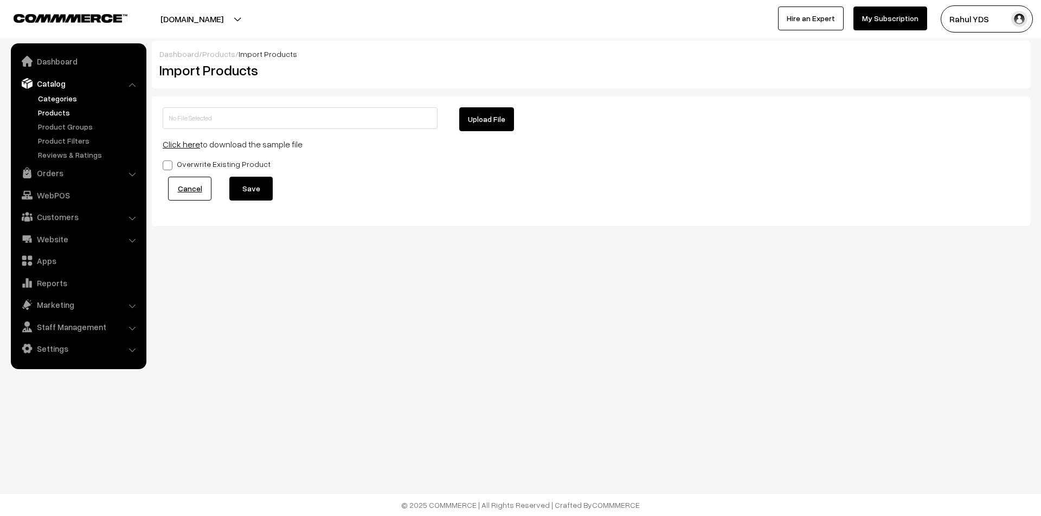
click at [47, 95] on link "Categories" at bounding box center [88, 98] width 107 height 11
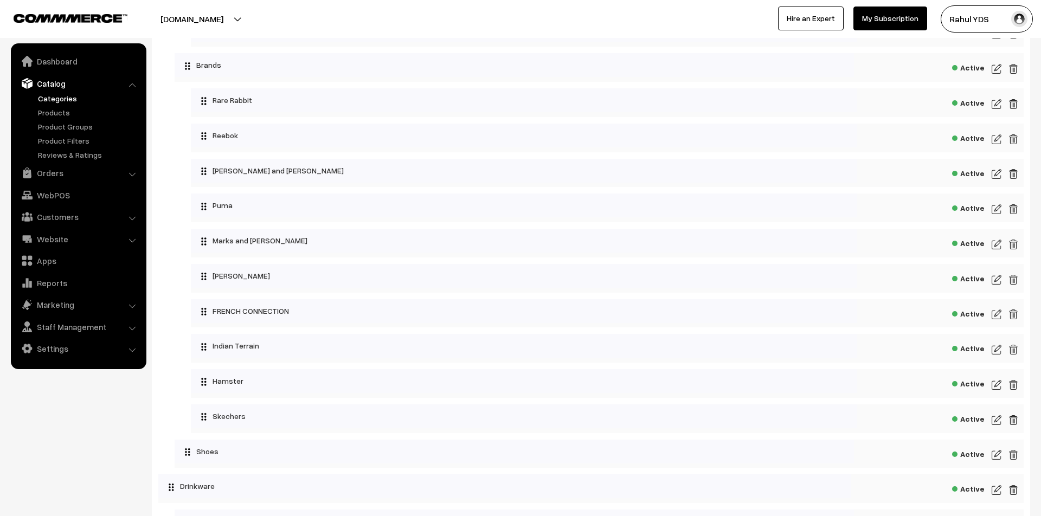
scroll to position [582, 0]
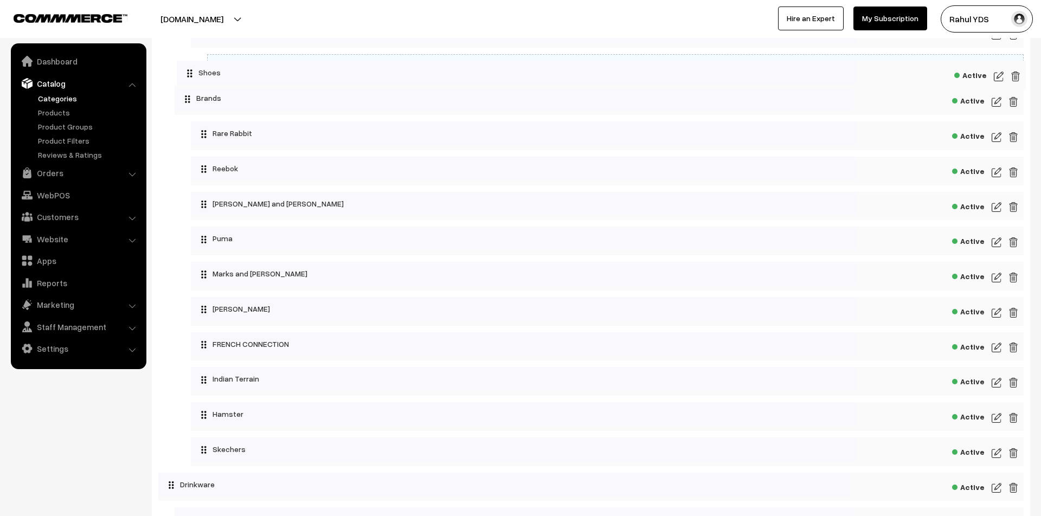
drag, startPoint x: 316, startPoint y: 469, endPoint x: 319, endPoint y: 75, distance: 393.6
drag, startPoint x: 332, startPoint y: 75, endPoint x: 319, endPoint y: 73, distance: 13.7
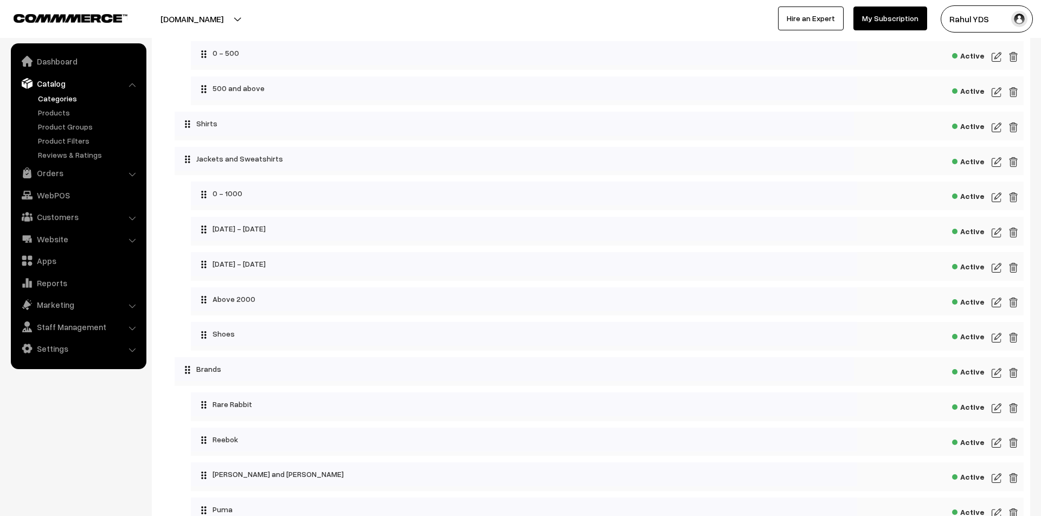
scroll to position [311, 0]
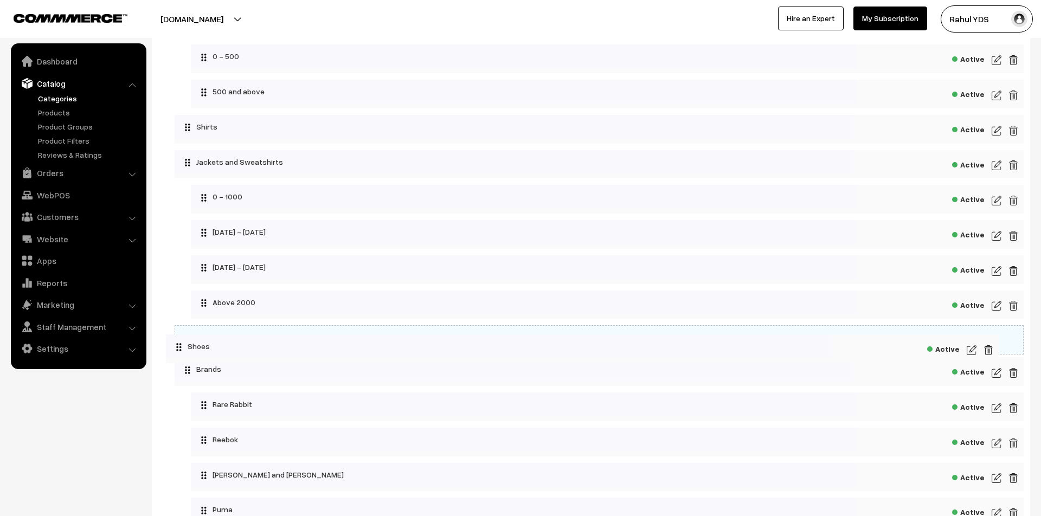
drag, startPoint x: 293, startPoint y: 351, endPoint x: 268, endPoint y: 351, distance: 24.9
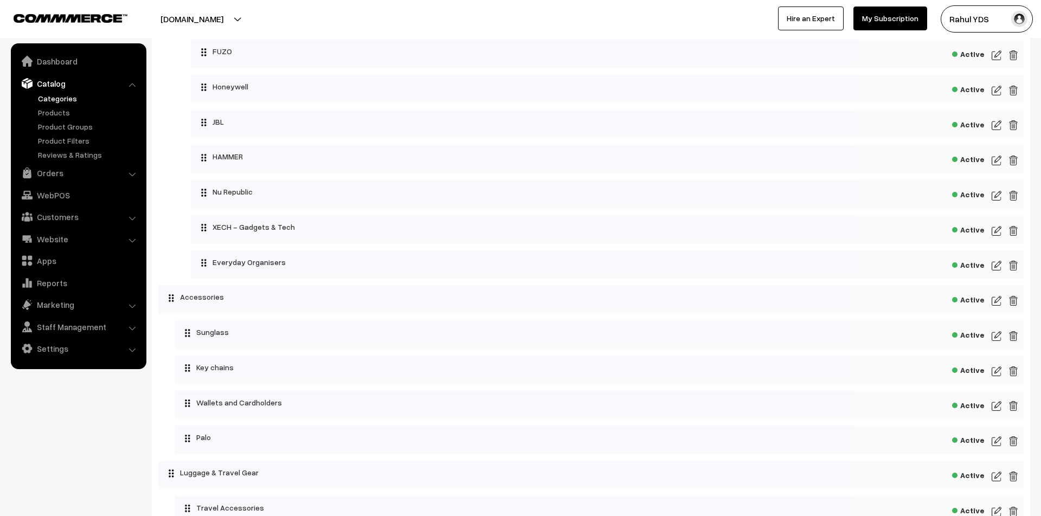
scroll to position [2043, 0]
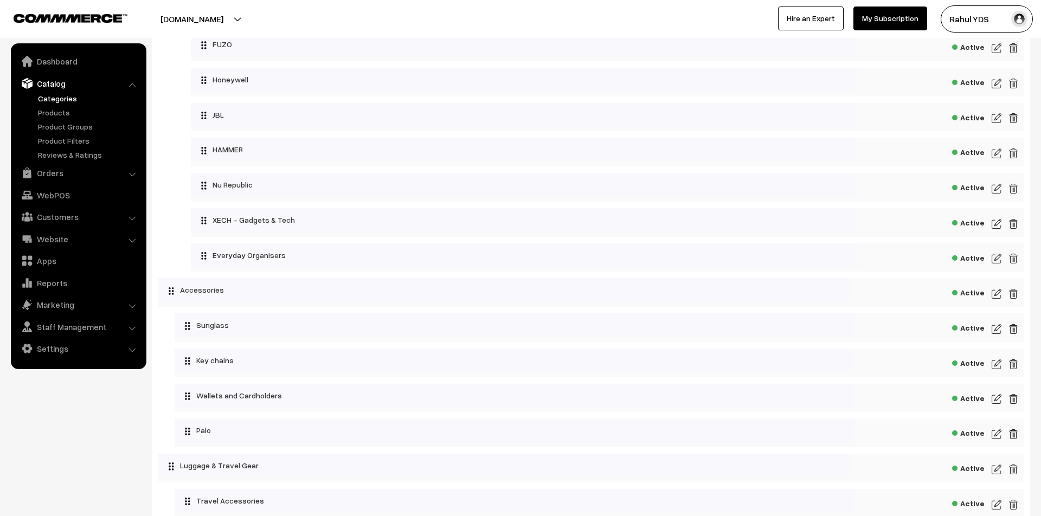
click at [998, 265] on img at bounding box center [997, 258] width 10 height 13
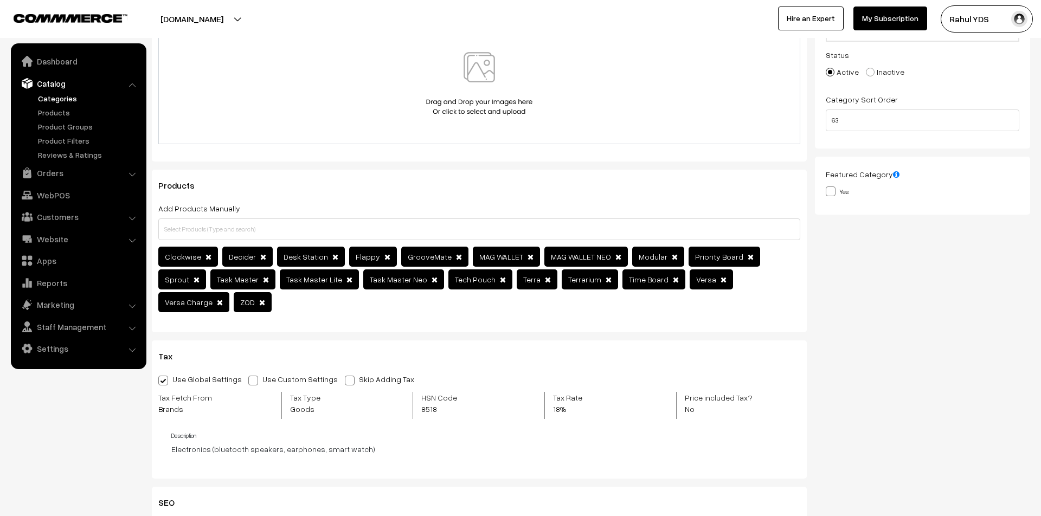
scroll to position [192, 0]
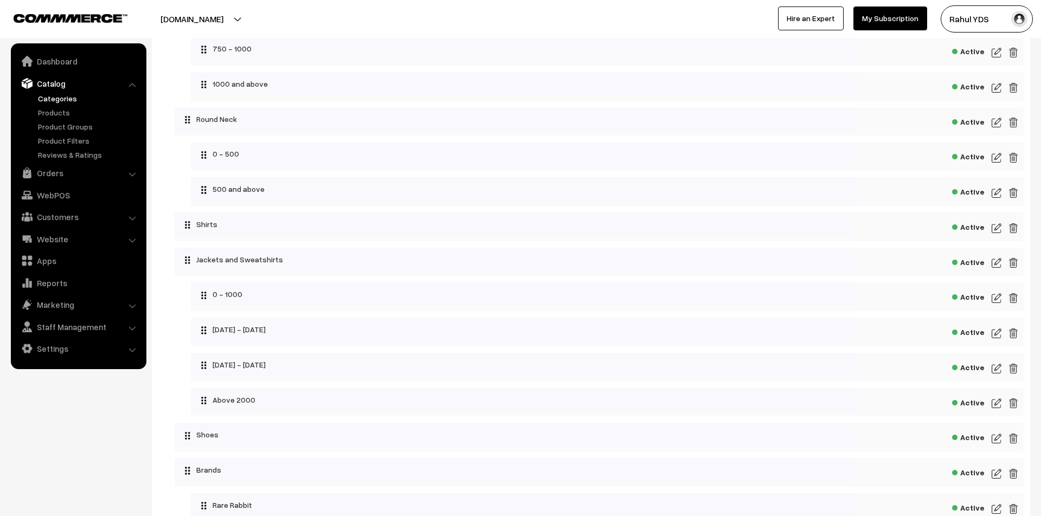
scroll to position [49, 0]
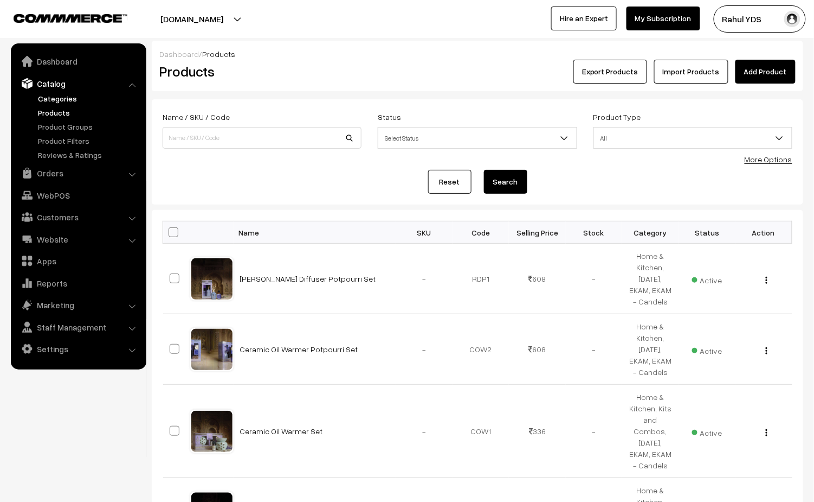
click at [50, 98] on link "Categories" at bounding box center [88, 98] width 107 height 11
